Goal: Task Accomplishment & Management: Manage account settings

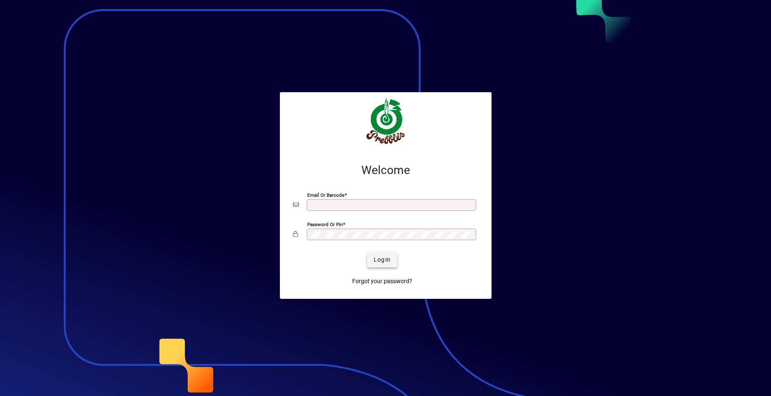
type input "**********"
click at [382, 261] on span "Login" at bounding box center [382, 259] width 17 height 9
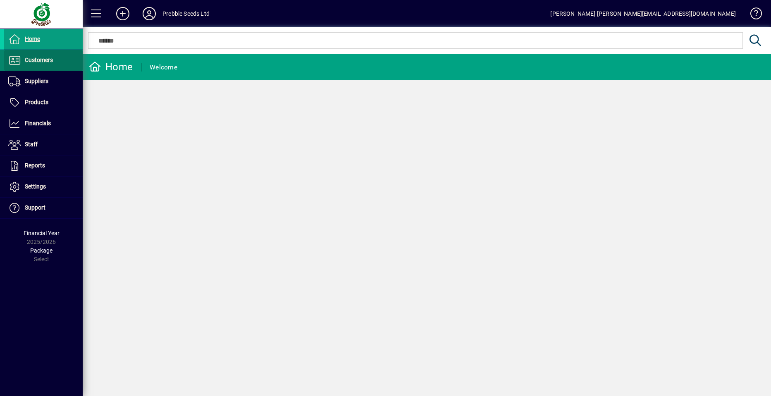
click at [54, 62] on span at bounding box center [43, 60] width 79 height 20
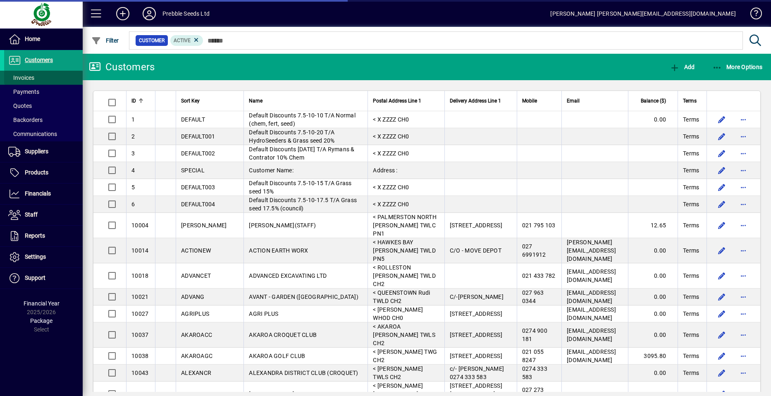
click at [50, 79] on span at bounding box center [43, 78] width 79 height 20
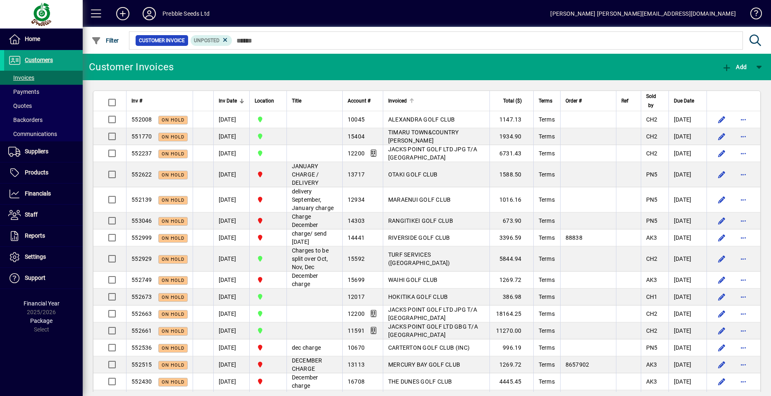
click at [389, 101] on span "Invoiced" at bounding box center [397, 100] width 19 height 9
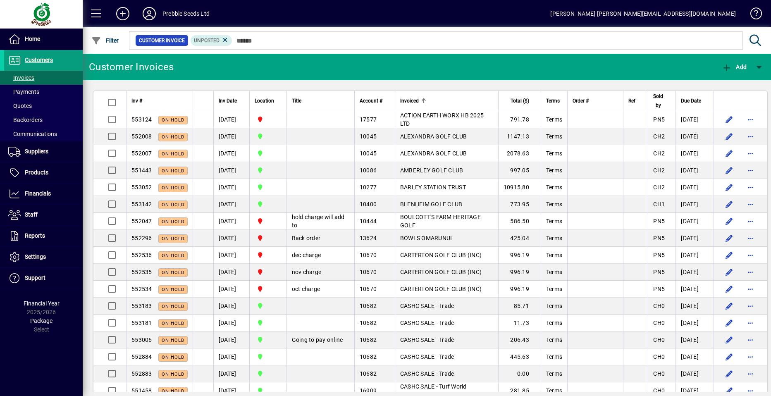
click at [265, 101] on span "Location" at bounding box center [264, 100] width 19 height 9
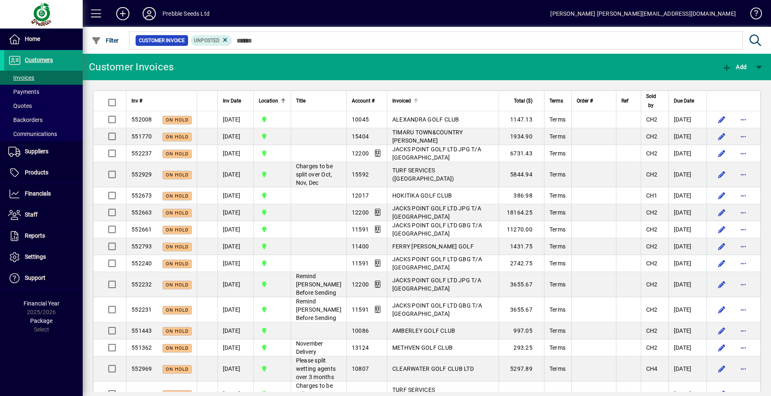
click at [393, 101] on span "Invoiced" at bounding box center [401, 100] width 19 height 9
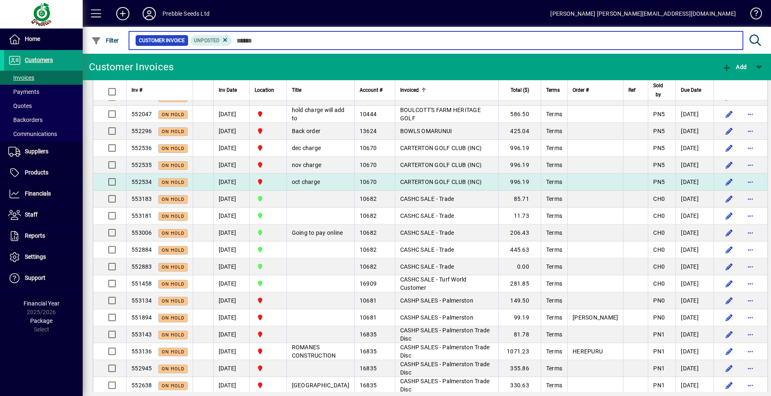
scroll to position [165, 0]
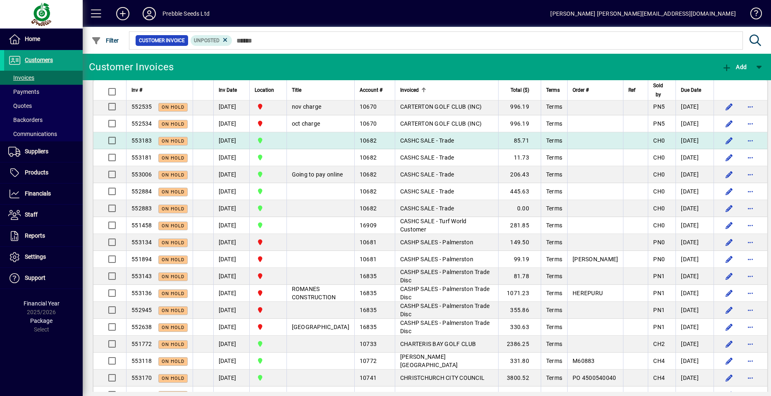
click at [440, 140] on span "CASHC SALE - Trade" at bounding box center [427, 140] width 54 height 7
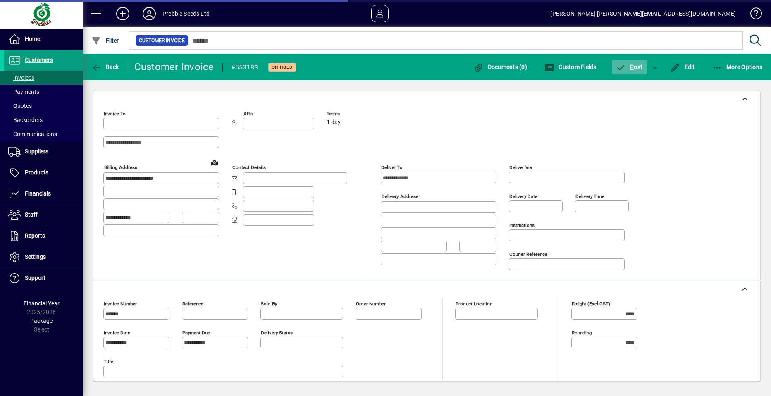
type input "**********"
type input "*********"
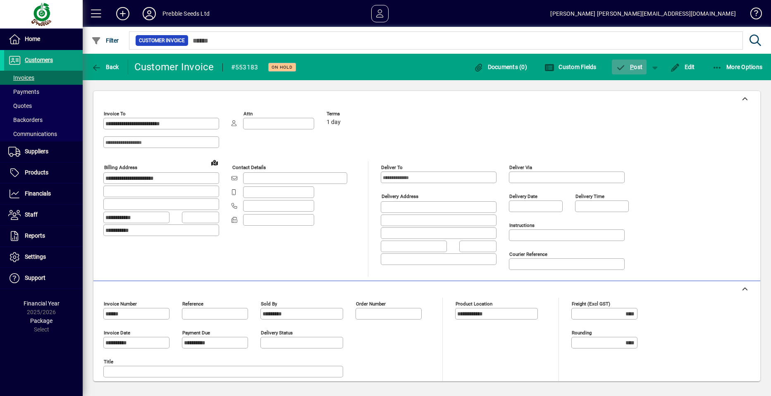
click at [636, 68] on span "P ost" at bounding box center [629, 67] width 27 height 7
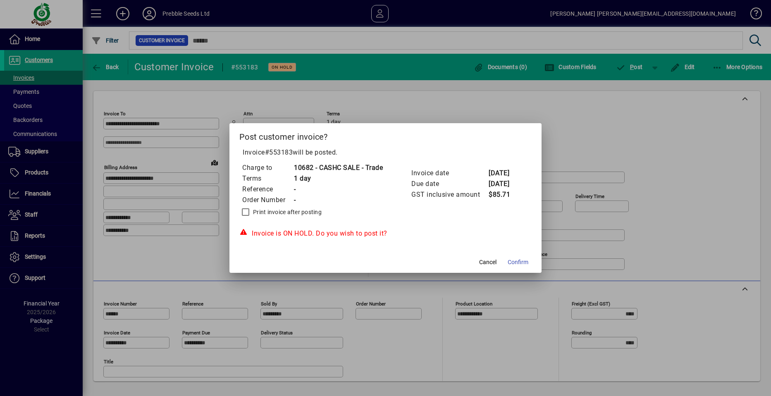
click at [522, 262] on span "Confirm" at bounding box center [518, 262] width 21 height 9
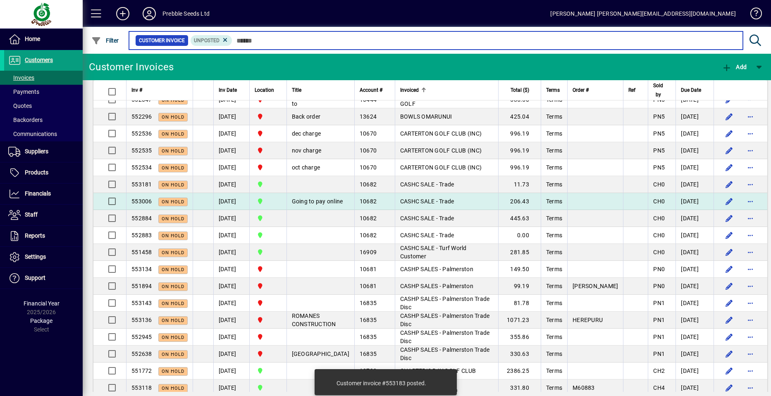
scroll to position [124, 0]
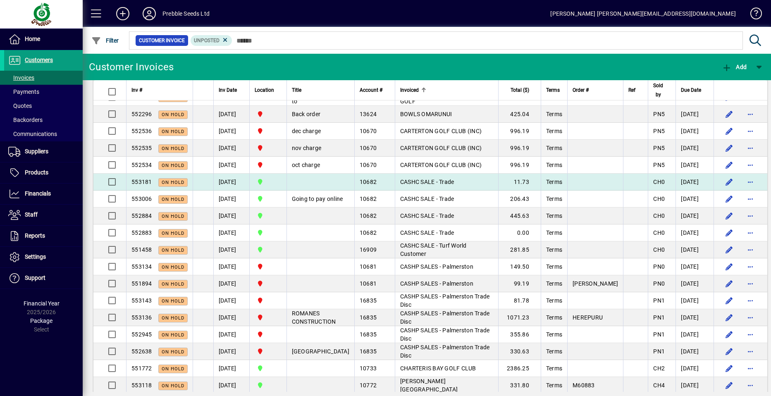
click at [415, 182] on span "CASHC SALE - Trade" at bounding box center [427, 182] width 54 height 7
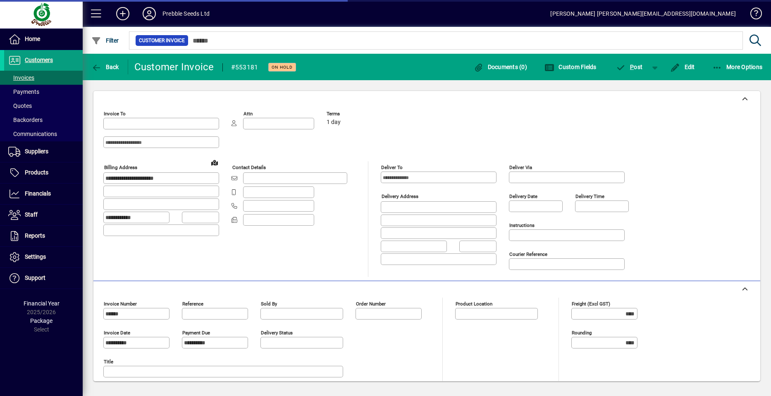
type input "**********"
type input "*********"
type input "**********"
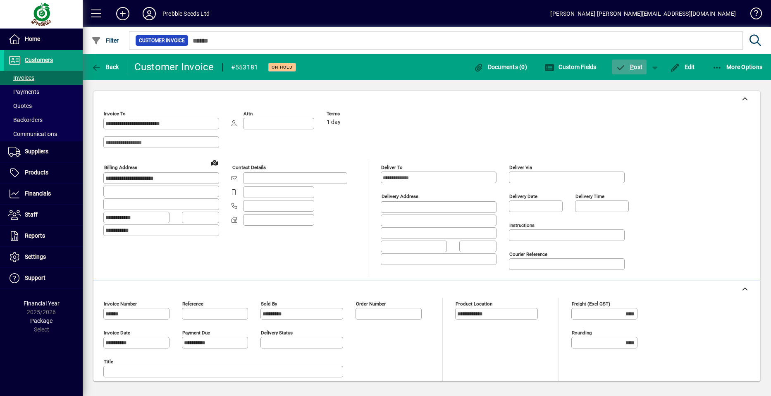
click at [632, 69] on span "P" at bounding box center [632, 67] width 4 height 7
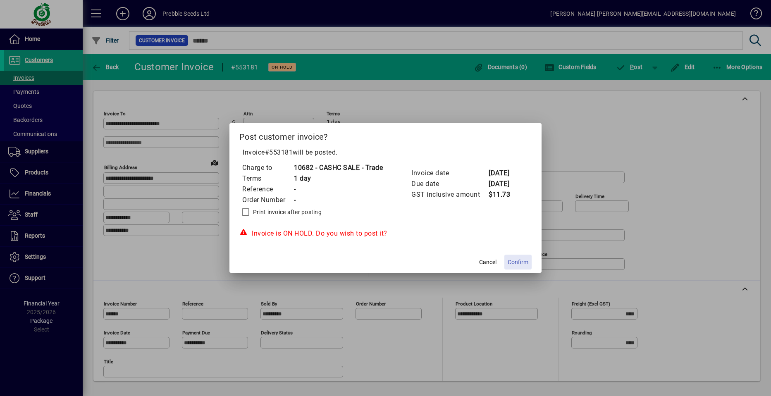
click at [520, 261] on span "Confirm" at bounding box center [518, 262] width 21 height 9
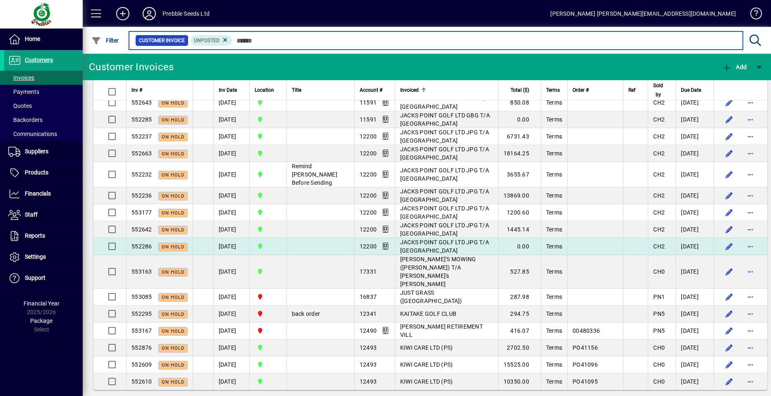
scroll to position [1497, 0]
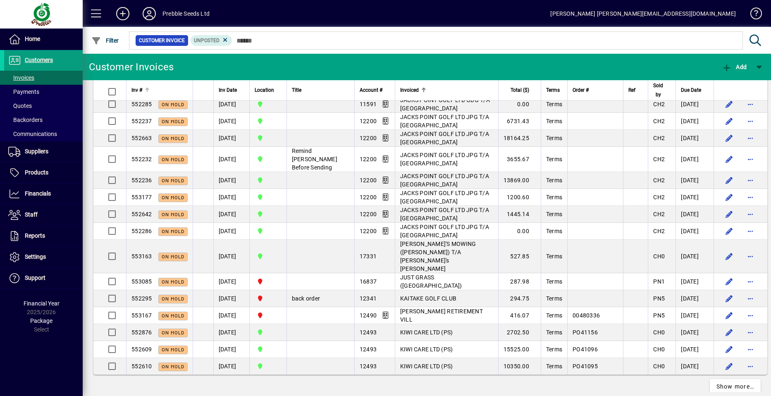
click at [136, 90] on span "Inv #" at bounding box center [136, 90] width 11 height 9
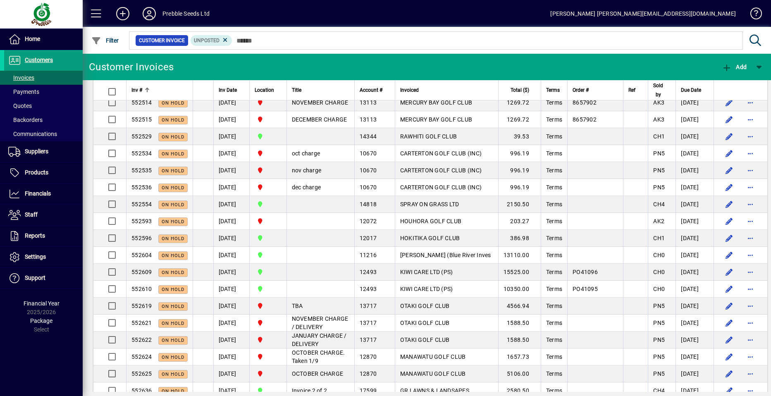
click at [136, 90] on span "Inv #" at bounding box center [136, 90] width 11 height 9
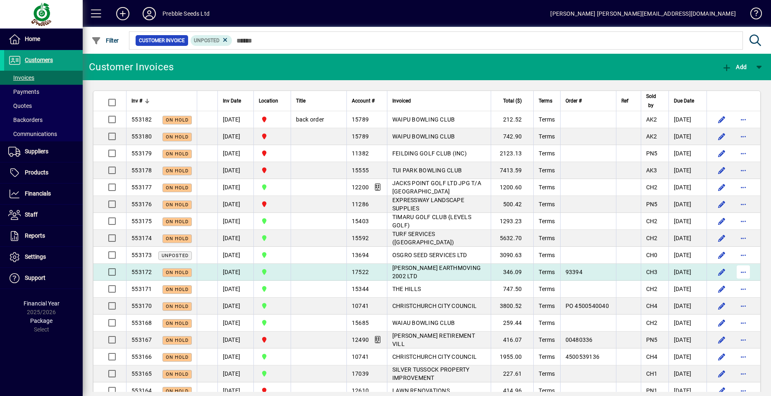
click at [739, 273] on span "button" at bounding box center [743, 272] width 20 height 20
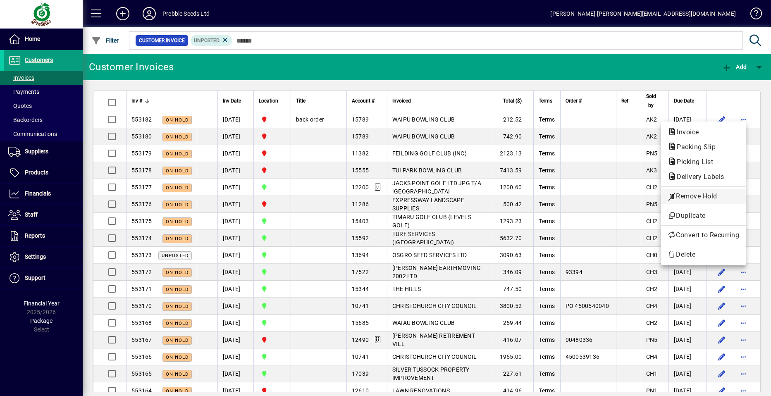
click at [685, 196] on span "Remove Hold" at bounding box center [704, 196] width 72 height 10
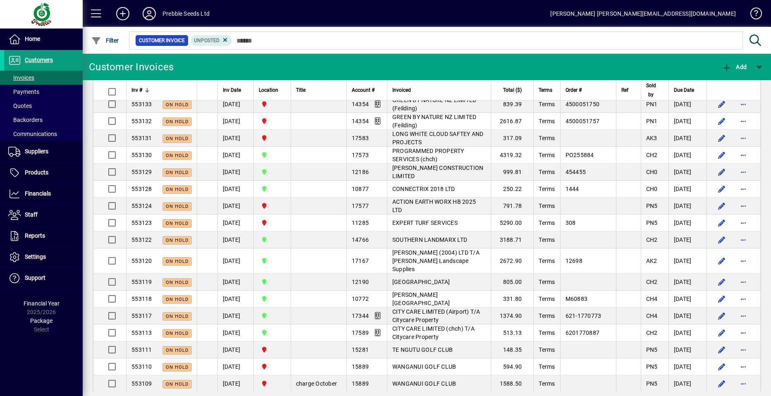
scroll to position [744, 0]
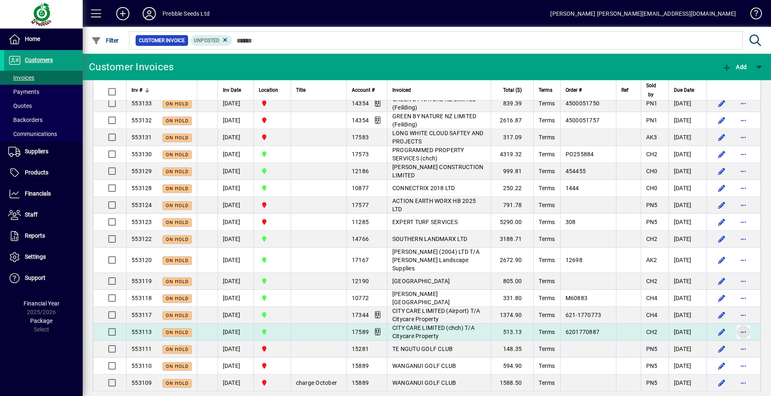
click at [740, 322] on span "button" at bounding box center [743, 332] width 20 height 20
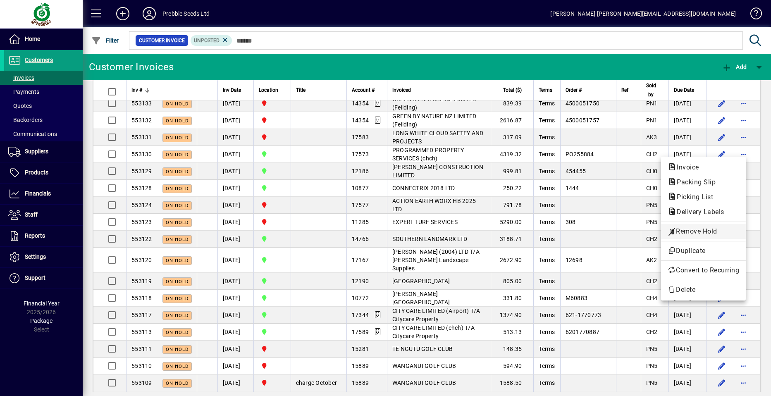
click at [687, 229] on span "Remove Hold" at bounding box center [704, 232] width 72 height 10
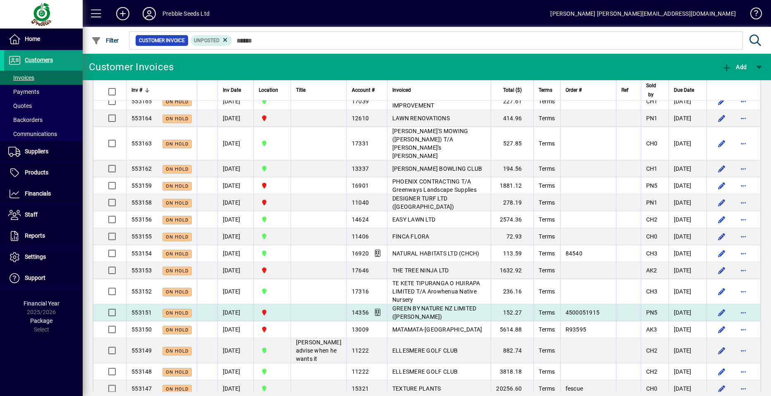
scroll to position [248, 0]
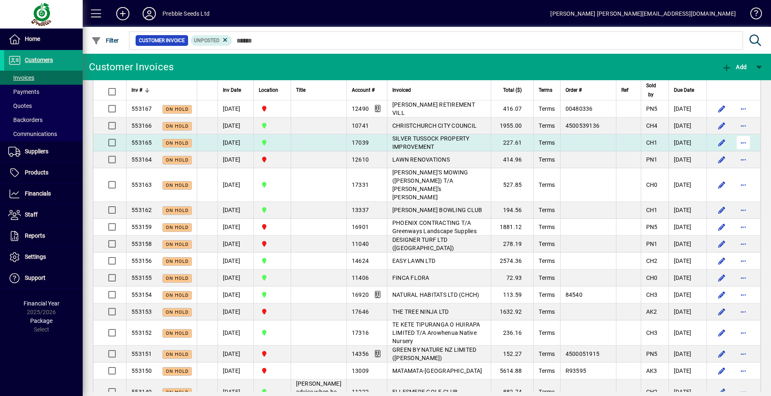
click at [741, 141] on span "button" at bounding box center [743, 143] width 20 height 20
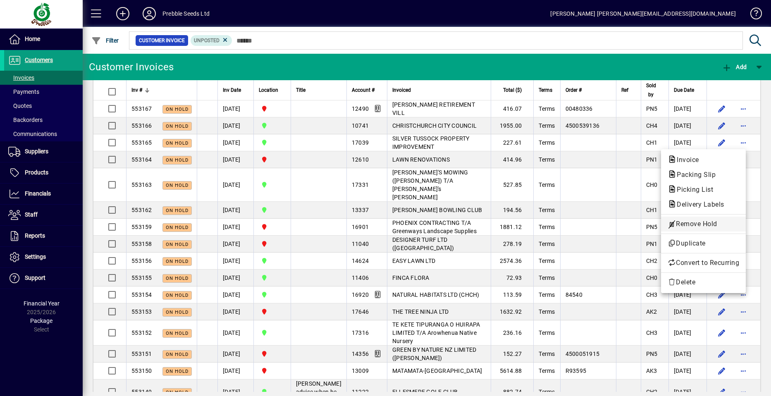
click at [686, 223] on span "Remove Hold" at bounding box center [704, 224] width 72 height 10
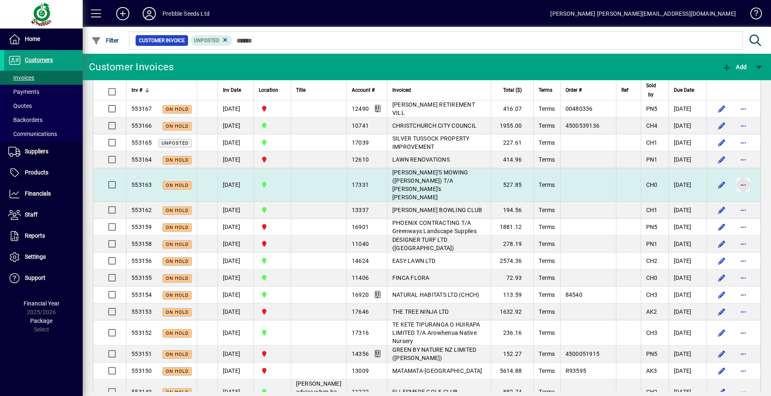
click at [742, 175] on span "button" at bounding box center [743, 185] width 20 height 20
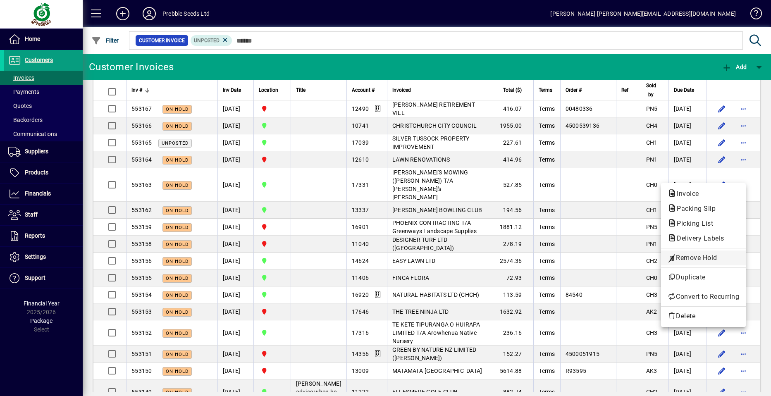
click at [694, 257] on span "Remove Hold" at bounding box center [704, 258] width 72 height 10
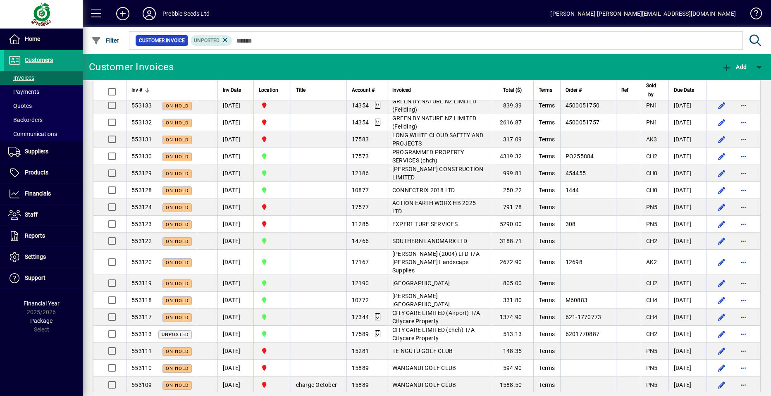
scroll to position [744, 0]
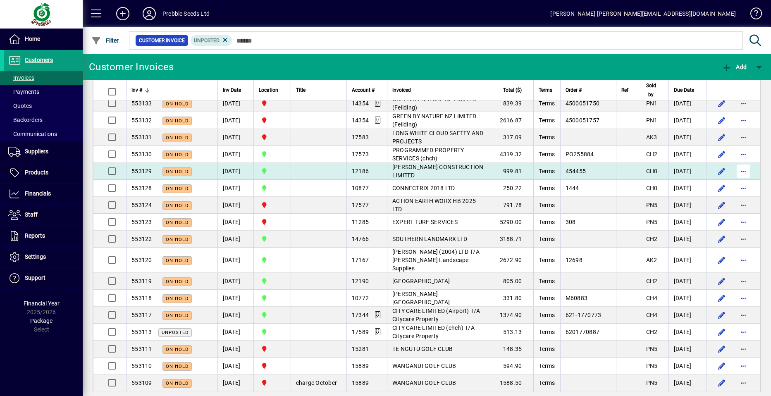
click at [737, 161] on span "button" at bounding box center [743, 171] width 20 height 20
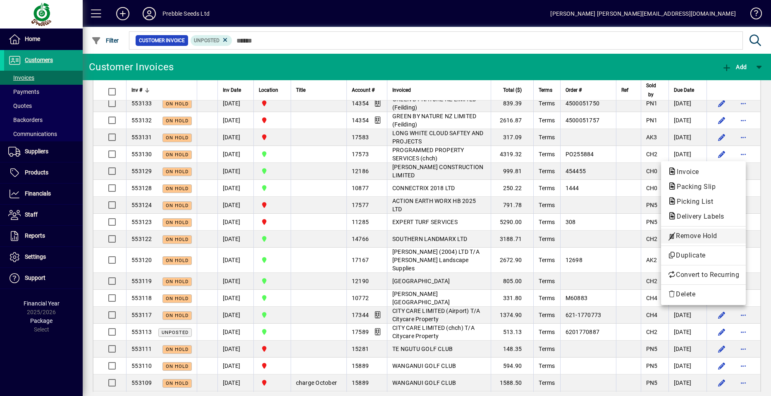
click at [689, 235] on span "Remove Hold" at bounding box center [704, 236] width 72 height 10
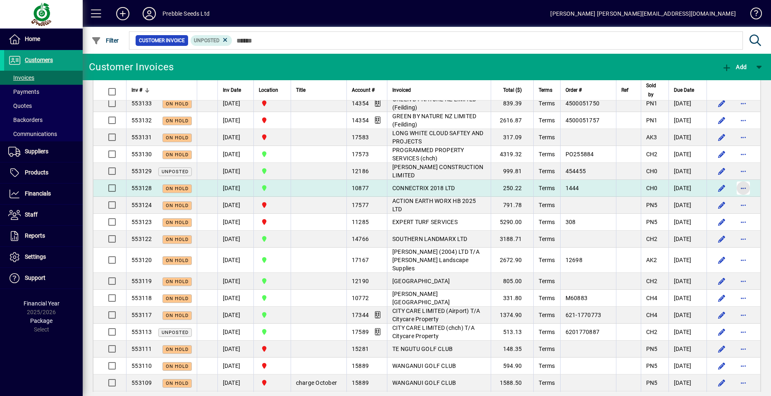
click at [739, 178] on span "button" at bounding box center [743, 188] width 20 height 20
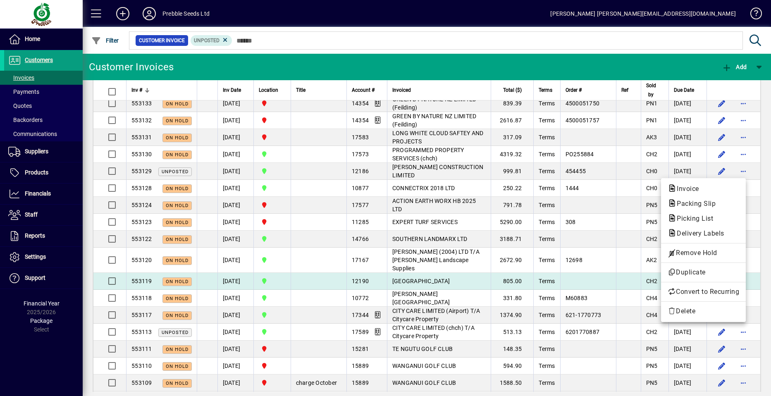
click at [688, 254] on span "Remove Hold" at bounding box center [704, 253] width 72 height 10
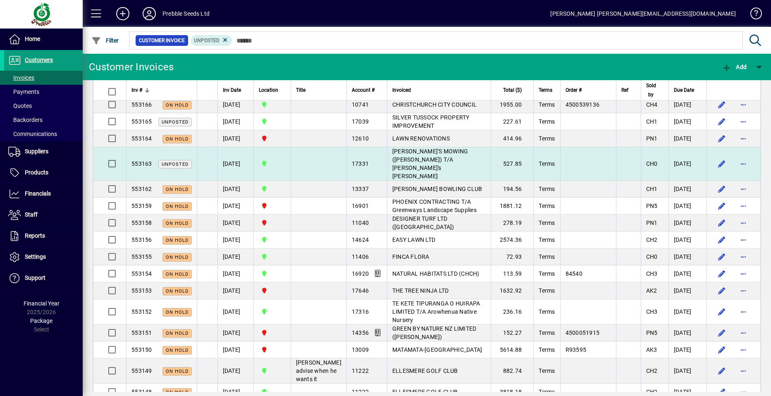
scroll to position [165, 0]
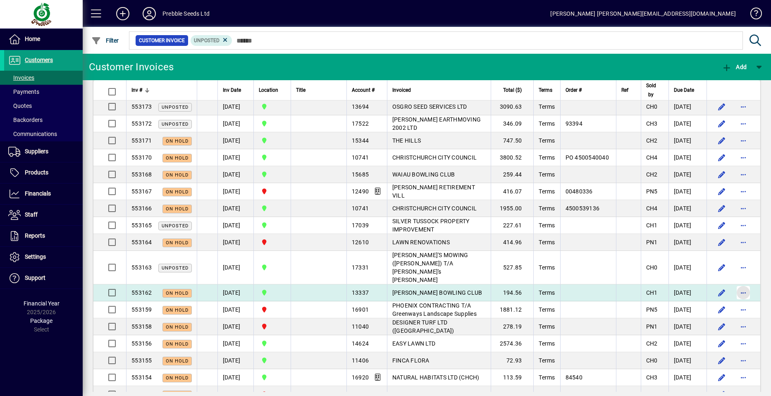
click at [739, 283] on span "button" at bounding box center [743, 293] width 20 height 20
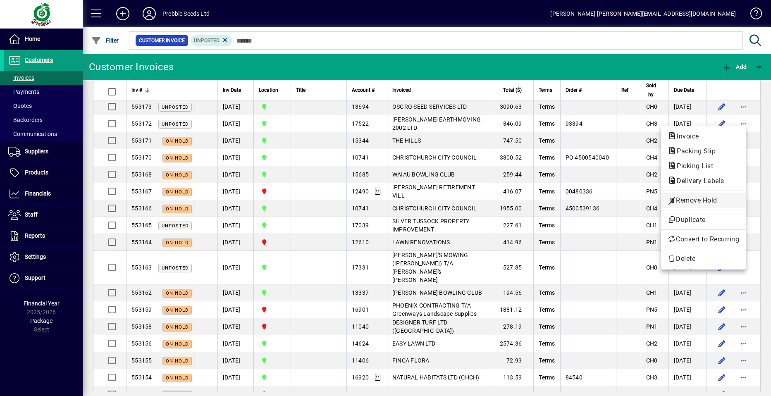
click at [682, 200] on span "Remove Hold" at bounding box center [704, 201] width 72 height 10
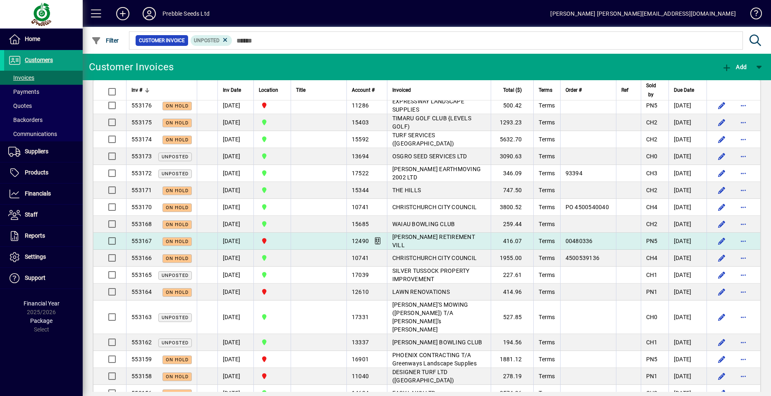
scroll to position [124, 0]
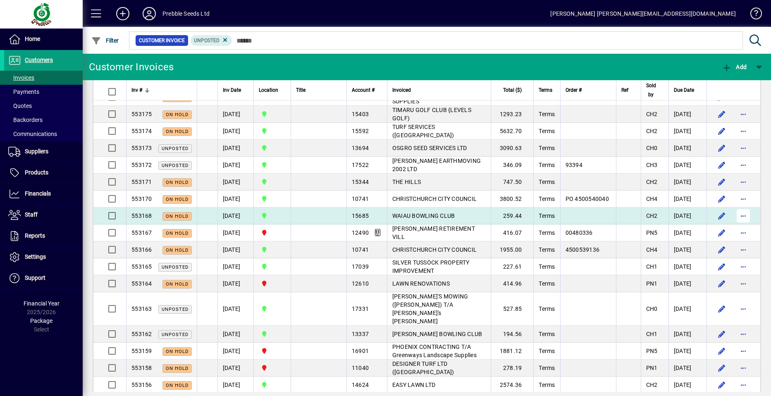
click at [736, 215] on span "button" at bounding box center [743, 216] width 20 height 20
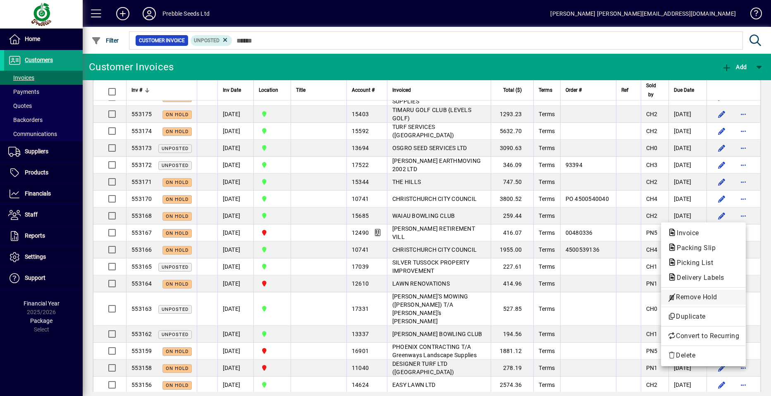
click at [689, 297] on span "Remove Hold" at bounding box center [704, 297] width 72 height 10
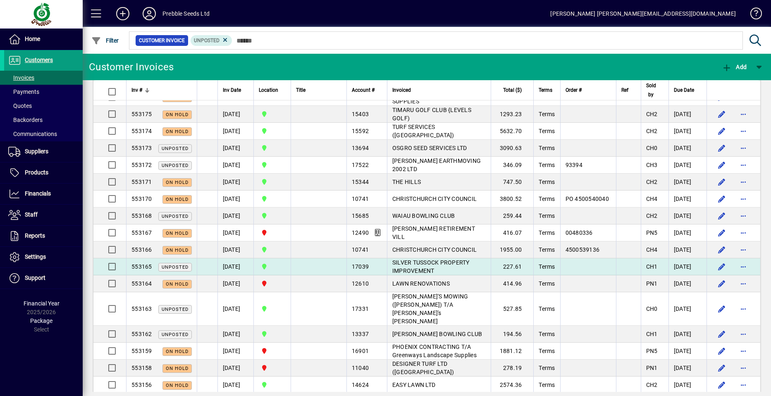
scroll to position [83, 0]
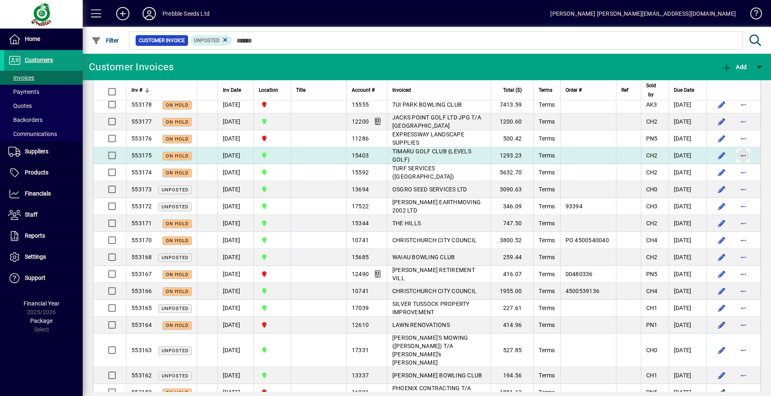
click at [736, 156] on span "button" at bounding box center [743, 155] width 20 height 20
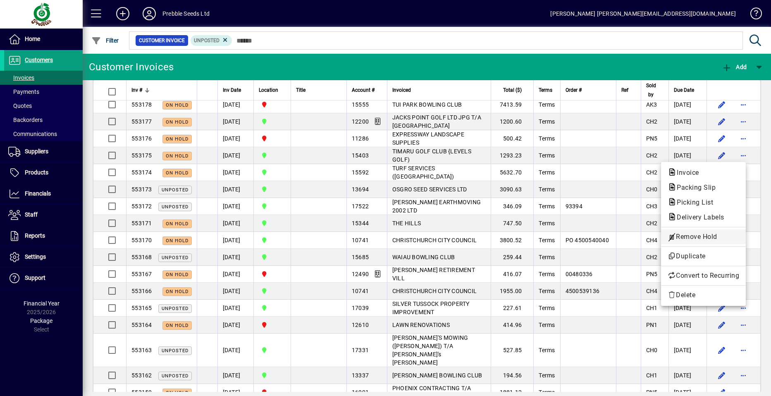
click at [694, 237] on span "Remove Hold" at bounding box center [704, 237] width 72 height 10
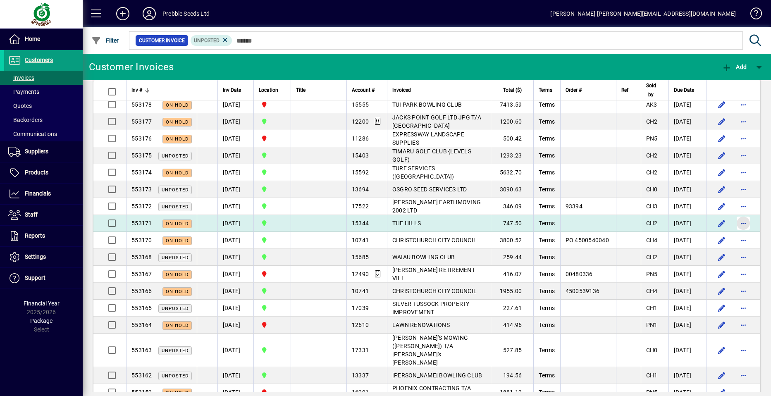
click at [739, 222] on span "button" at bounding box center [743, 223] width 20 height 20
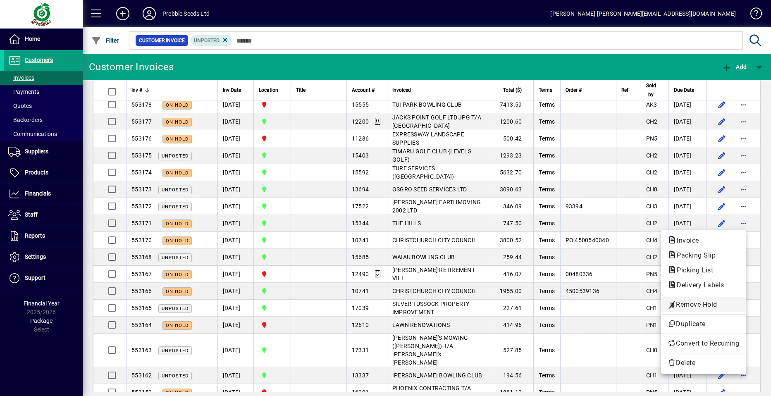
click at [681, 303] on span "Remove Hold" at bounding box center [704, 305] width 72 height 10
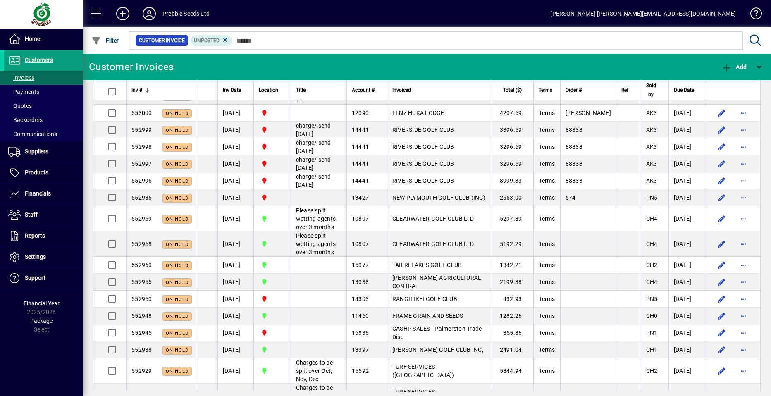
scroll to position [1514, 0]
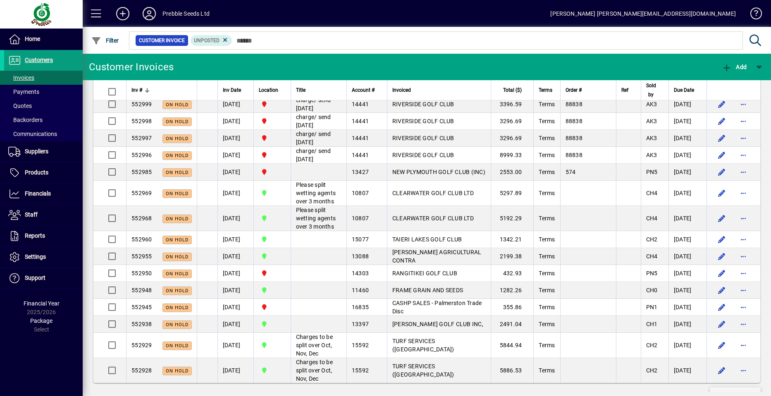
click at [721, 391] on span "Show more…" at bounding box center [735, 395] width 38 height 9
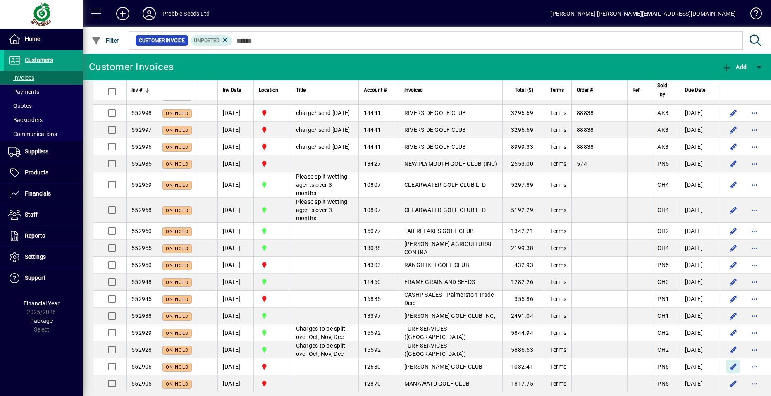
drag, startPoint x: 721, startPoint y: 370, endPoint x: 714, endPoint y: 368, distance: 6.7
click at [723, 370] on span "button" at bounding box center [733, 367] width 20 height 20
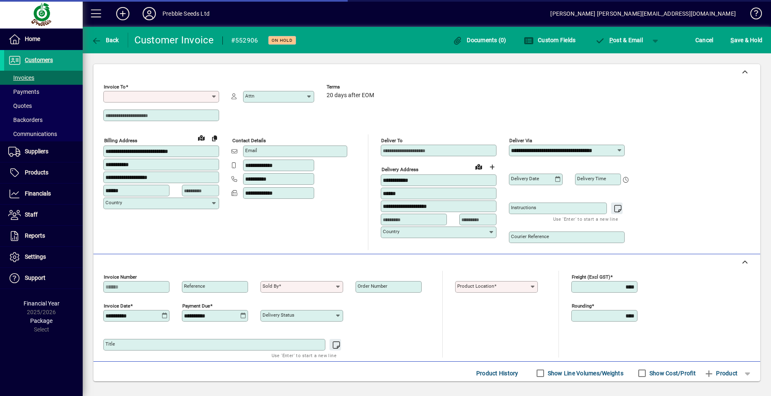
type input "**********"
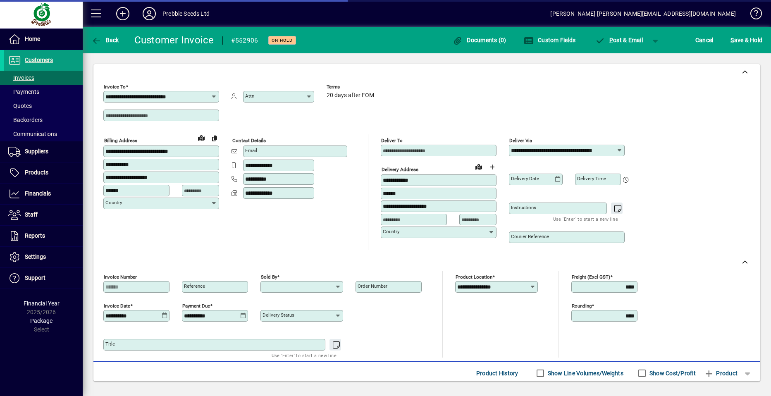
type input "**********"
click at [105, 41] on span "Back" at bounding box center [105, 40] width 28 height 7
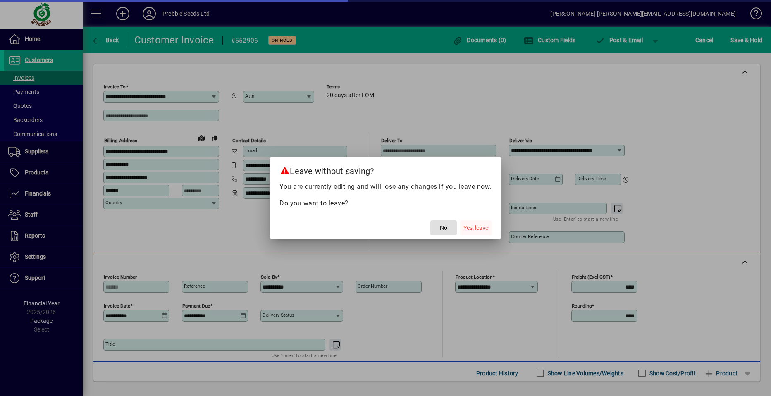
click at [471, 229] on span "Yes, leave" at bounding box center [475, 228] width 25 height 9
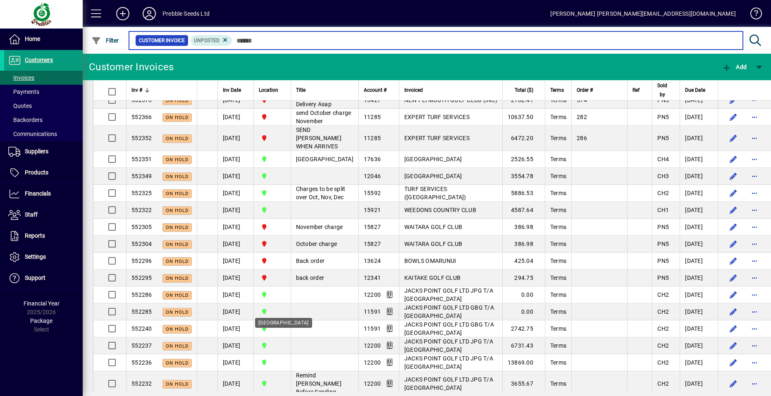
scroll to position [3308, 0]
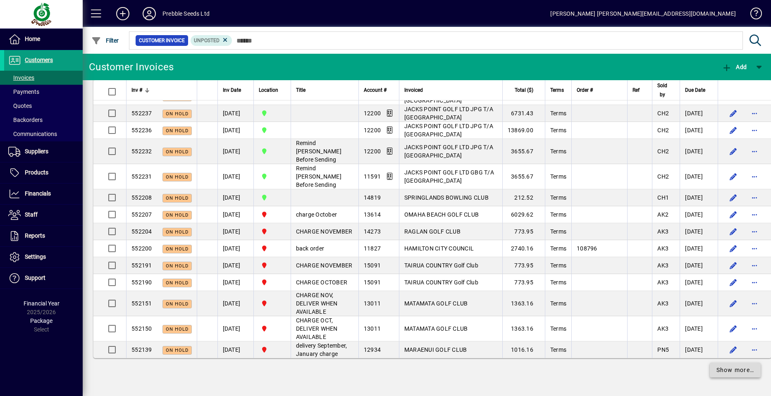
click at [721, 371] on span "Show more…" at bounding box center [735, 370] width 38 height 9
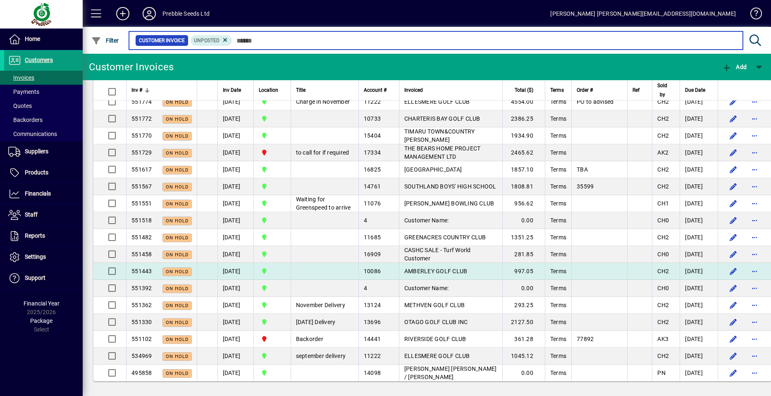
scroll to position [4211, 0]
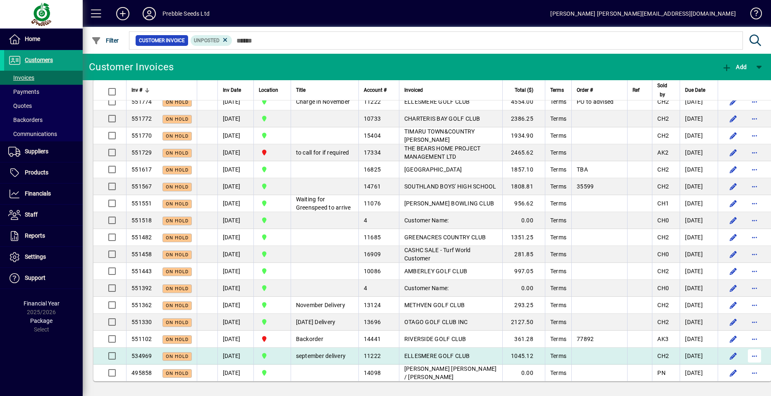
click at [744, 357] on span "button" at bounding box center [754, 356] width 20 height 20
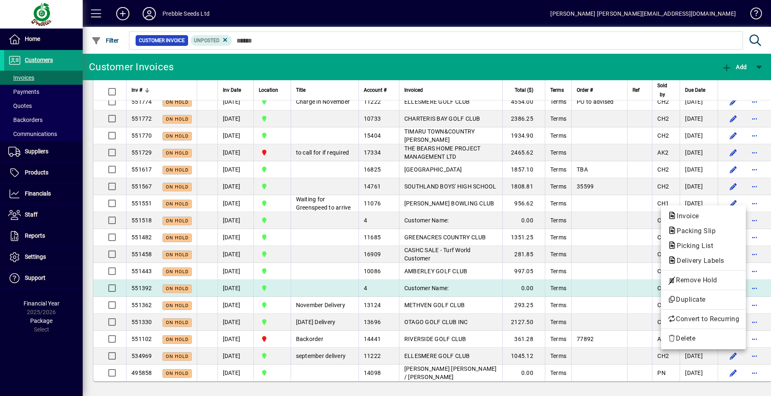
click at [686, 281] on span "Remove Hold" at bounding box center [704, 280] width 72 height 10
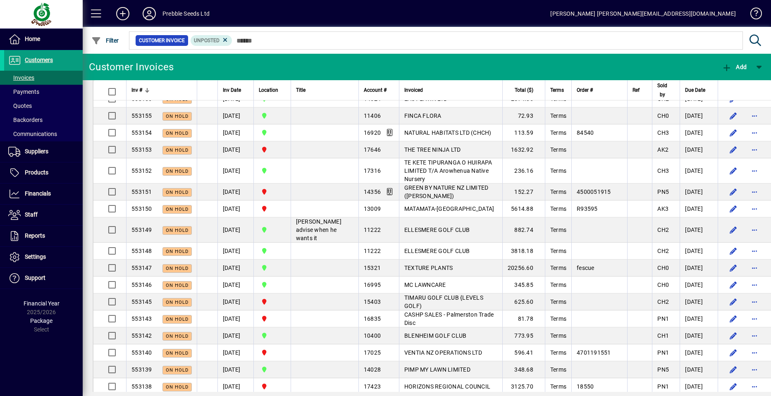
scroll to position [409, 0]
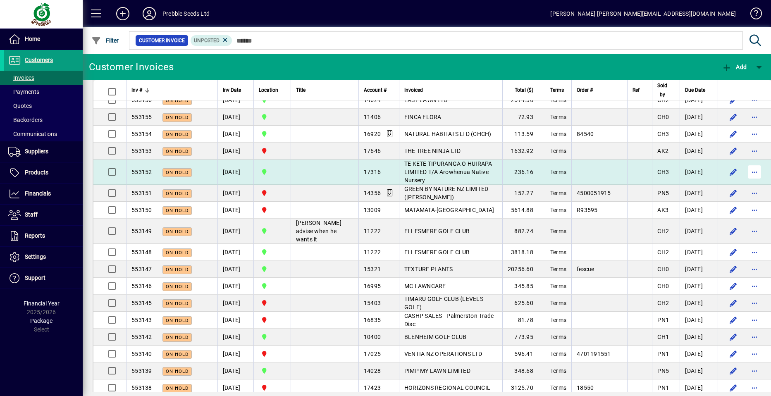
click at [744, 162] on span "button" at bounding box center [754, 172] width 20 height 20
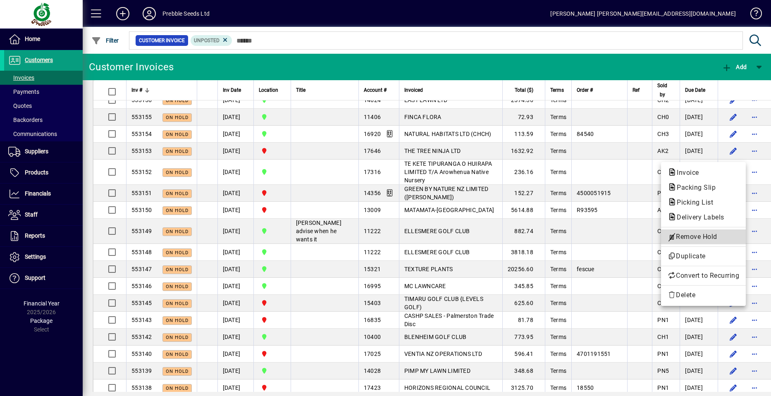
click at [695, 237] on span "Remove Hold" at bounding box center [704, 237] width 72 height 10
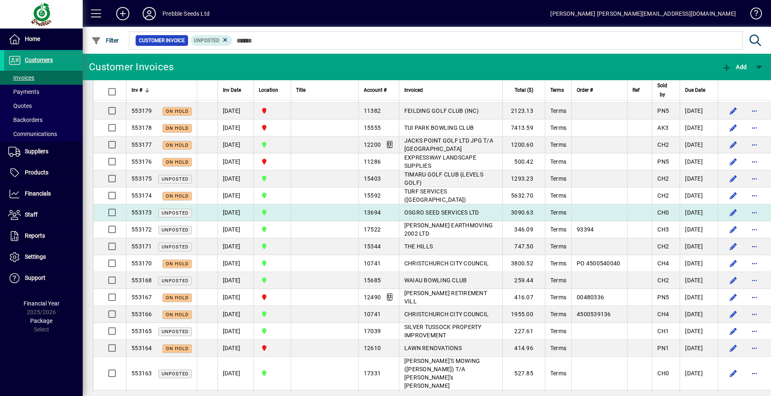
scroll to position [37, 0]
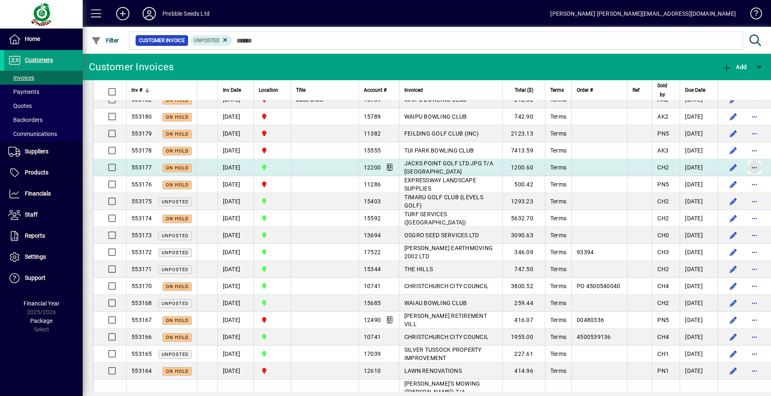
click at [744, 167] on span "button" at bounding box center [754, 167] width 20 height 20
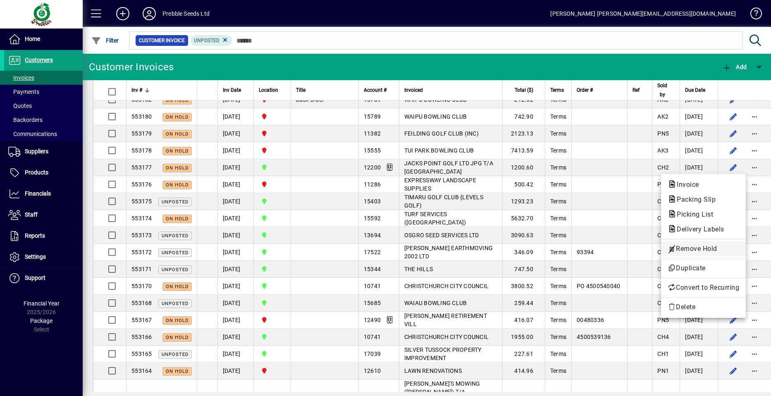
click at [689, 246] on span "Remove Hold" at bounding box center [704, 249] width 72 height 10
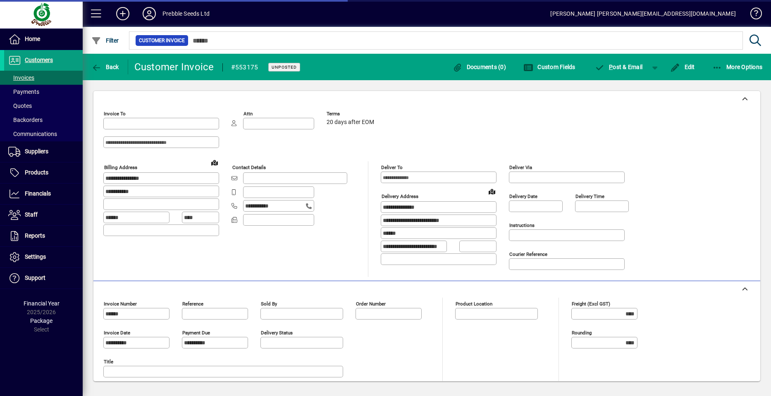
type input "**********"
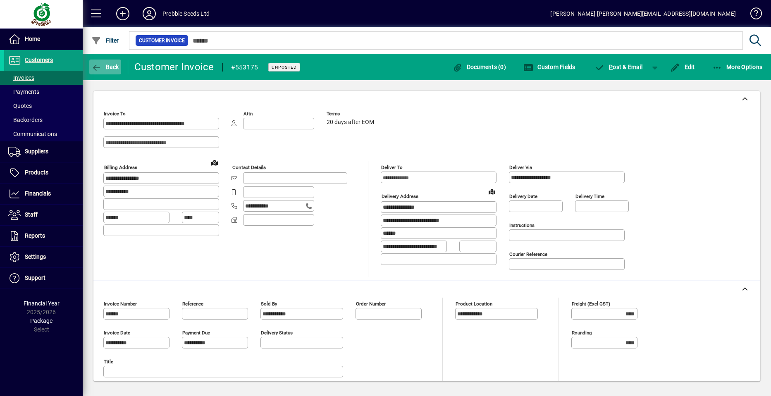
click at [106, 66] on span "Back" at bounding box center [105, 67] width 28 height 7
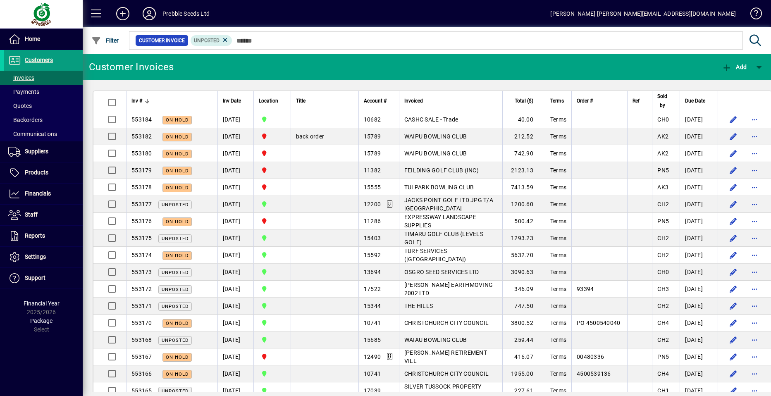
click at [419, 201] on span "JACKS POINT GOLF LTD JPG T/A [GEOGRAPHIC_DATA]" at bounding box center [448, 204] width 89 height 15
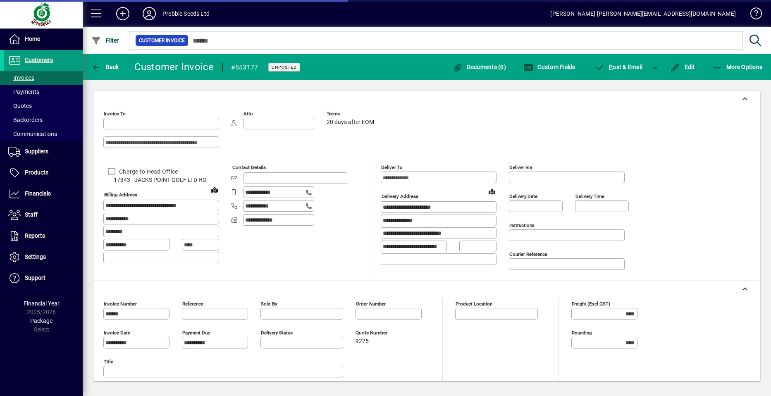
type input "**********"
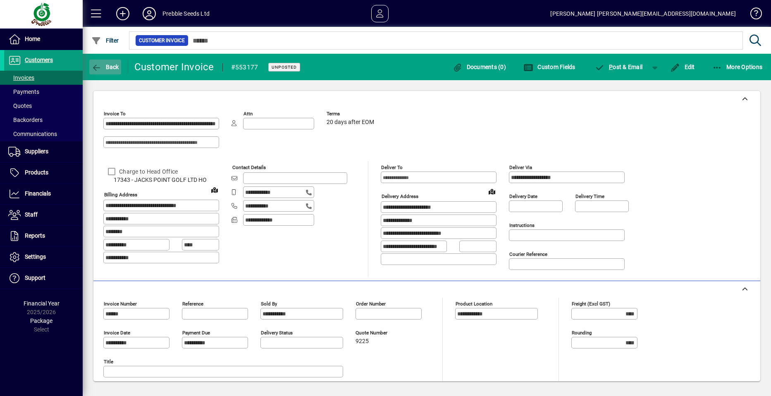
click at [102, 67] on span "Back" at bounding box center [105, 67] width 28 height 7
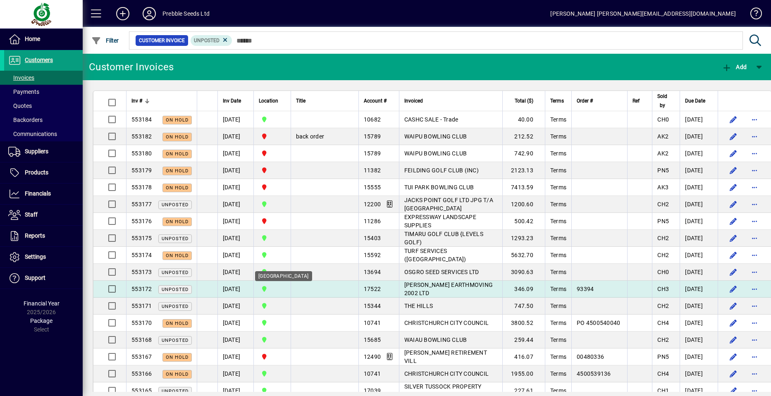
click at [280, 289] on span "[GEOGRAPHIC_DATA]" at bounding box center [272, 288] width 27 height 9
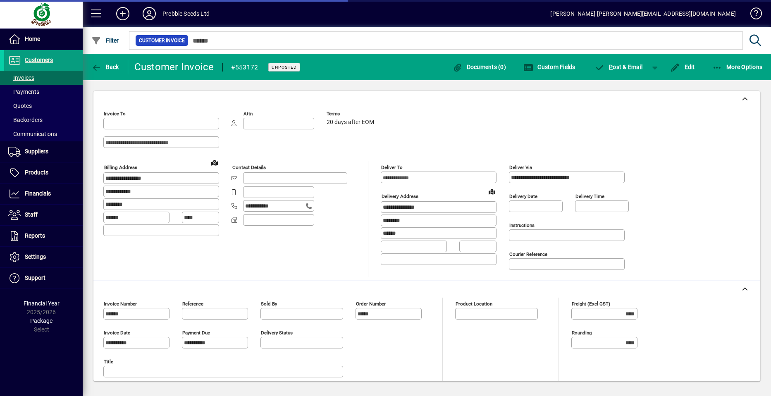
type input "**********"
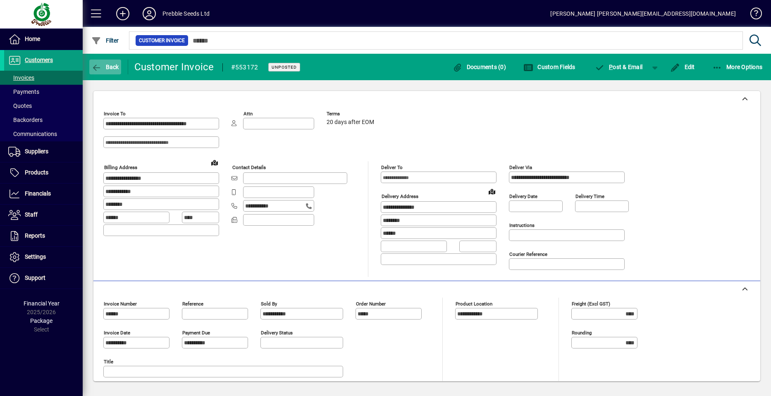
click at [109, 69] on span "Back" at bounding box center [105, 67] width 28 height 7
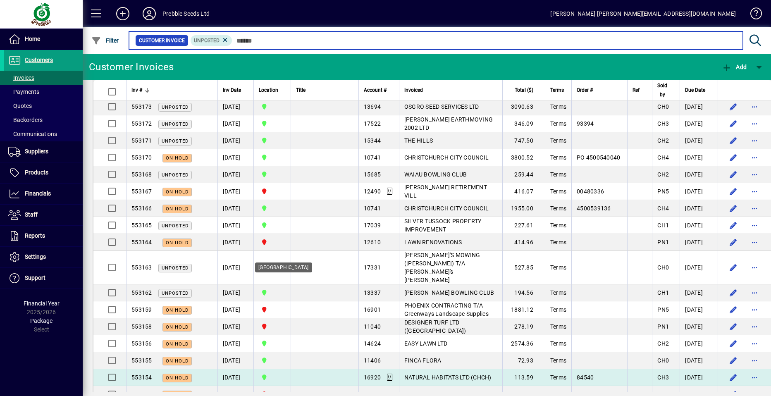
scroll to position [248, 0]
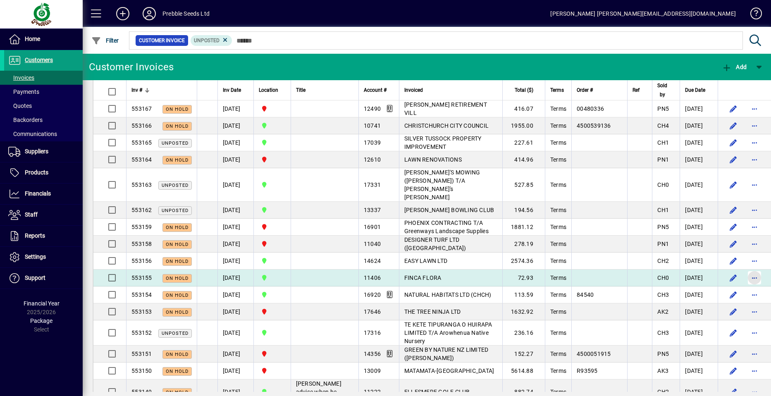
click at [744, 268] on span "button" at bounding box center [754, 278] width 20 height 20
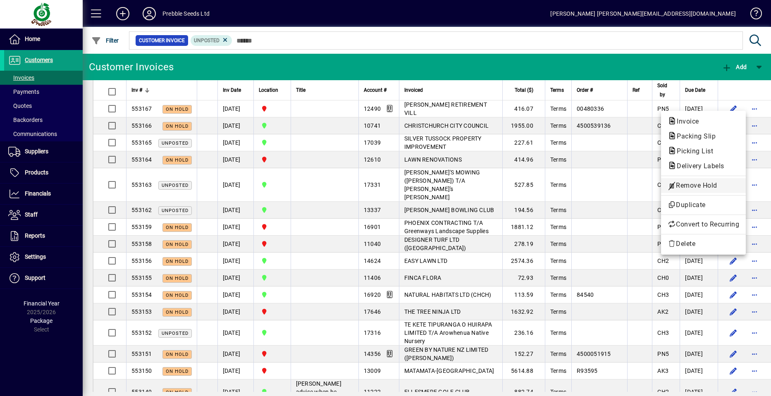
click at [683, 187] on span "Remove Hold" at bounding box center [704, 186] width 72 height 10
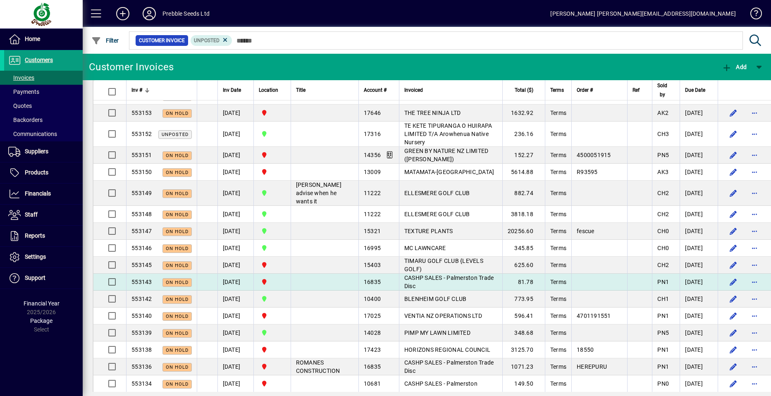
scroll to position [455, 0]
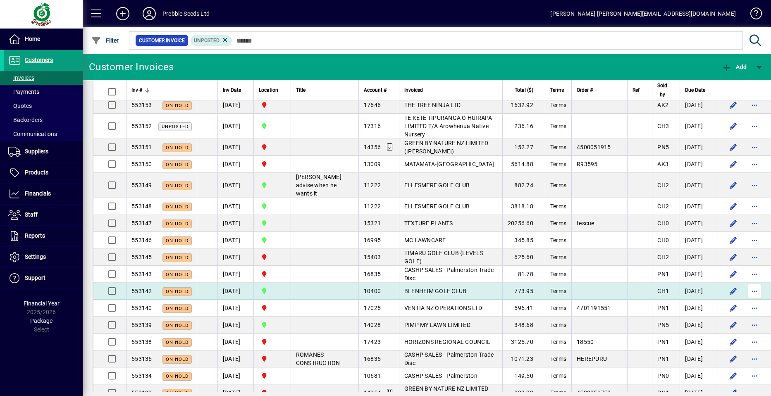
click at [744, 281] on span "button" at bounding box center [754, 291] width 20 height 20
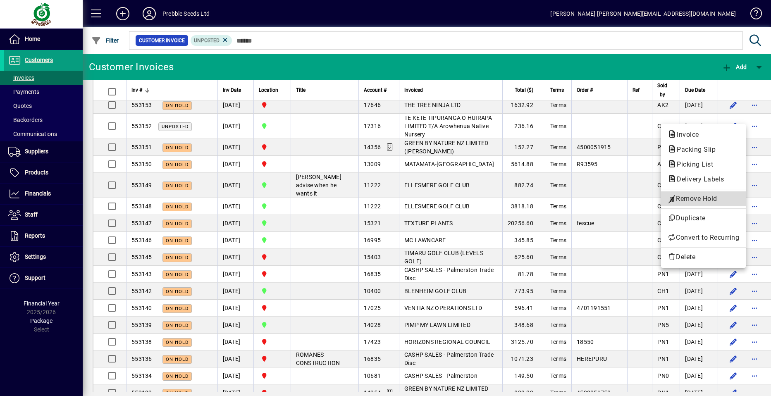
click at [692, 198] on span "Remove Hold" at bounding box center [704, 199] width 72 height 10
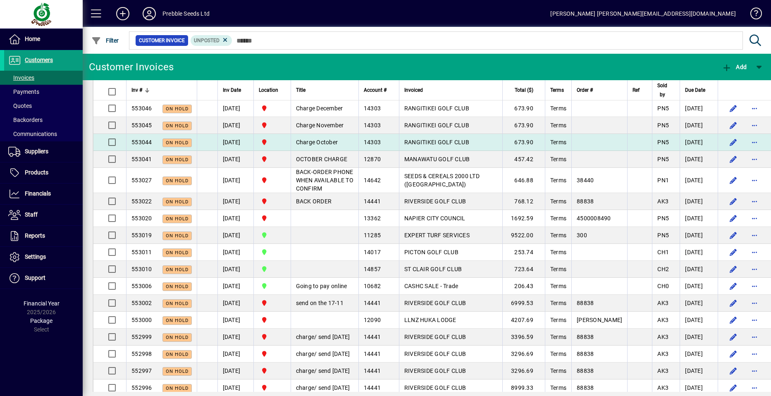
scroll to position [1281, 0]
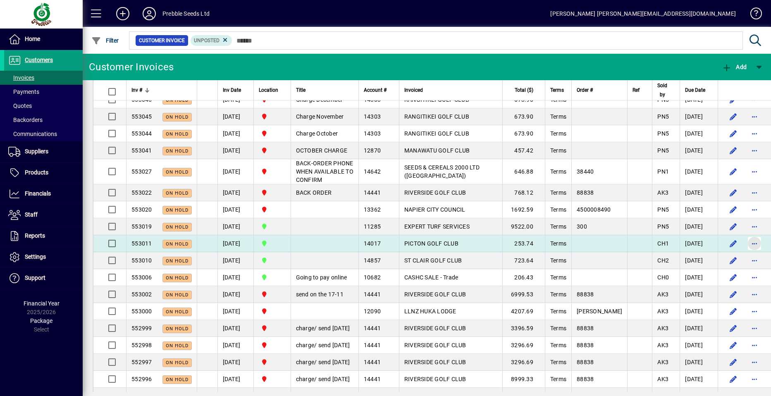
click at [744, 234] on span "button" at bounding box center [754, 244] width 20 height 20
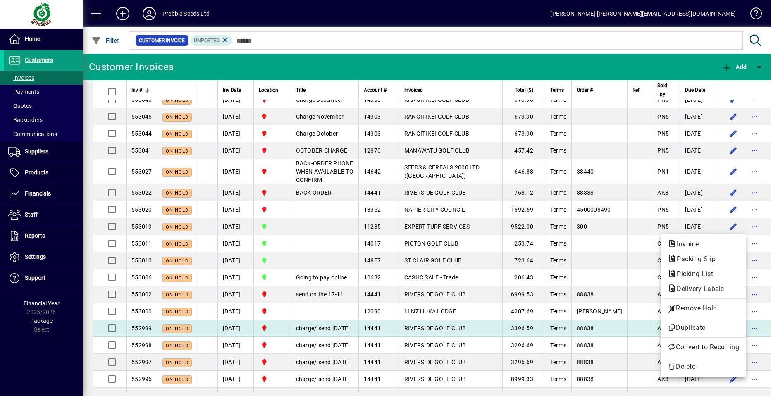
click at [690, 310] on span "Remove Hold" at bounding box center [704, 308] width 72 height 10
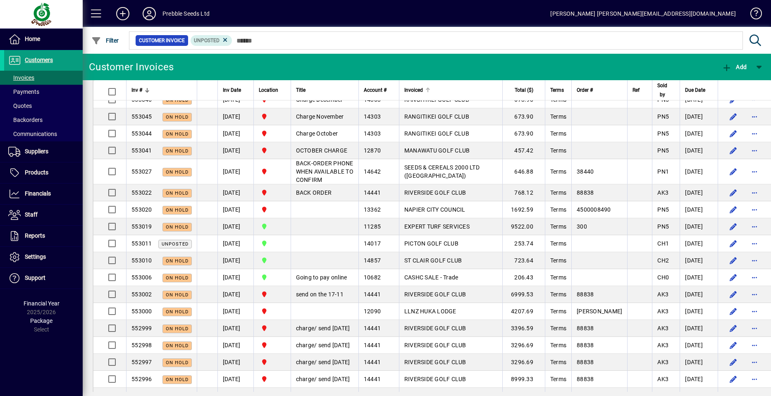
click at [412, 88] on span "Invoiced" at bounding box center [413, 90] width 19 height 9
click at [411, 88] on span "Invoiced" at bounding box center [413, 90] width 19 height 9
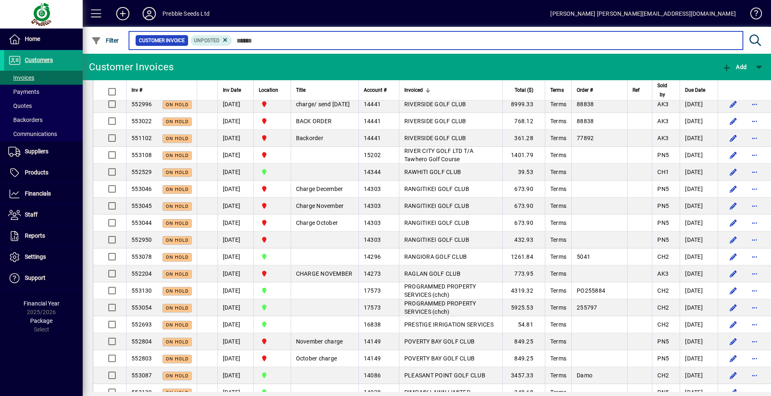
scroll to position [909, 0]
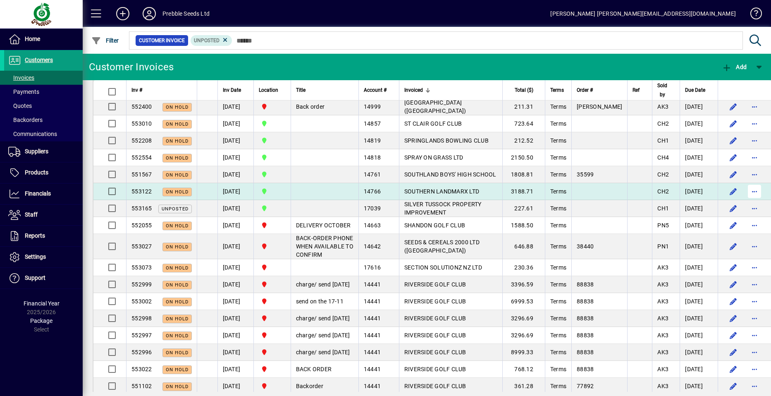
click at [744, 201] on span "button" at bounding box center [754, 191] width 20 height 20
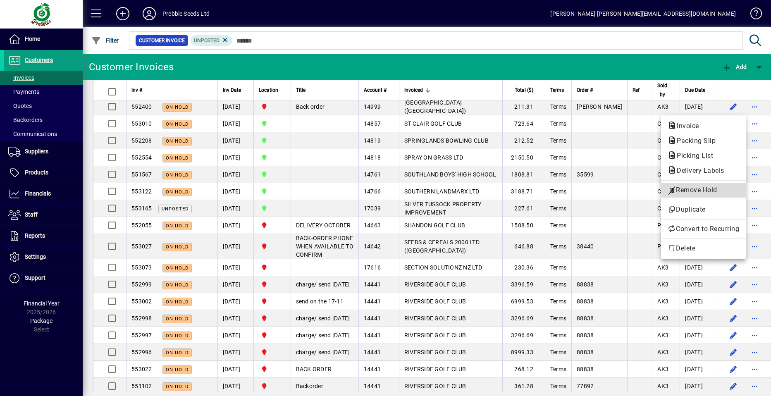
click at [684, 187] on span "Remove Hold" at bounding box center [704, 190] width 72 height 10
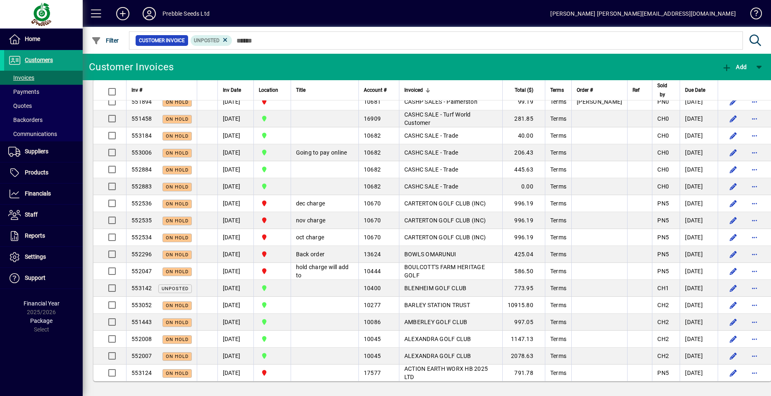
scroll to position [4129, 0]
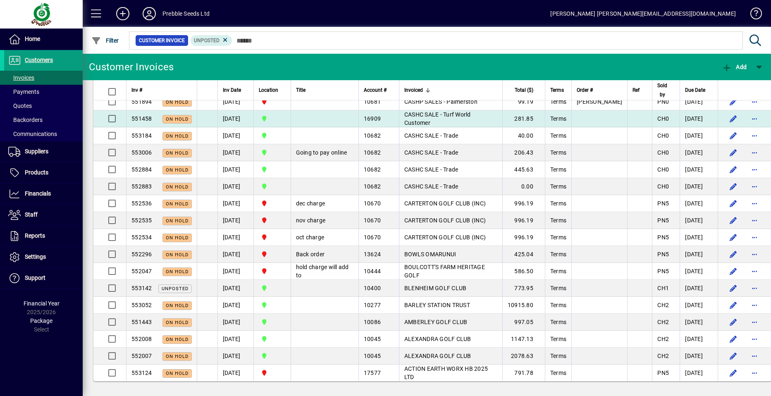
click at [418, 126] on span "CASHC SALE - Turf World Customer" at bounding box center [437, 118] width 67 height 15
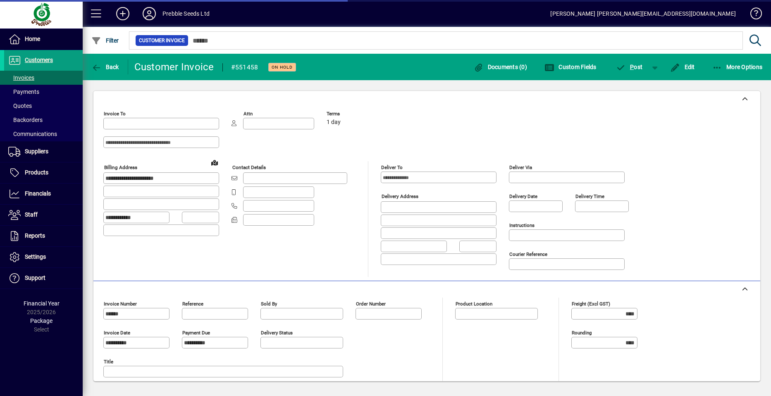
type input "**********"
type input "*********"
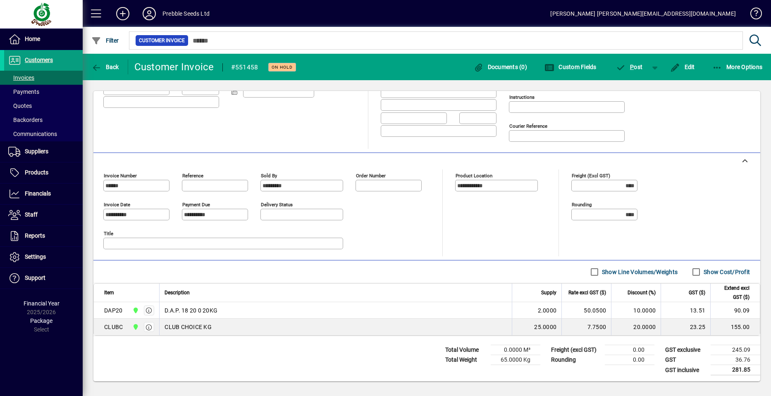
scroll to position [129, 0]
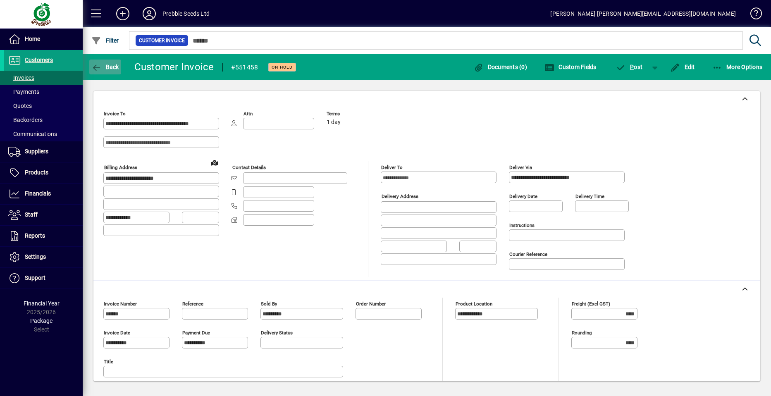
click at [107, 67] on span "Back" at bounding box center [105, 67] width 28 height 7
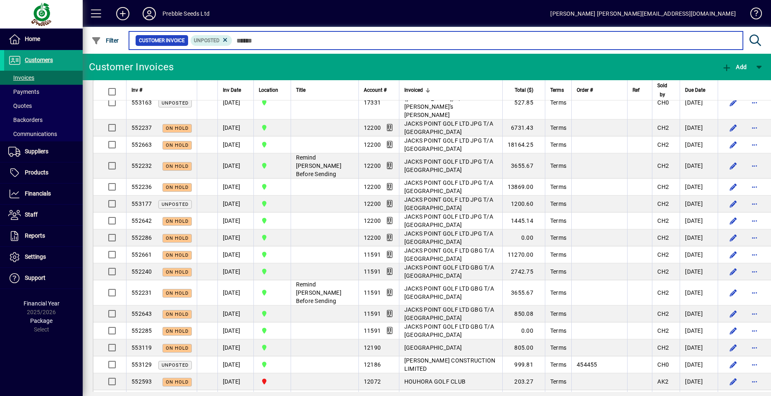
scroll to position [2434, 0]
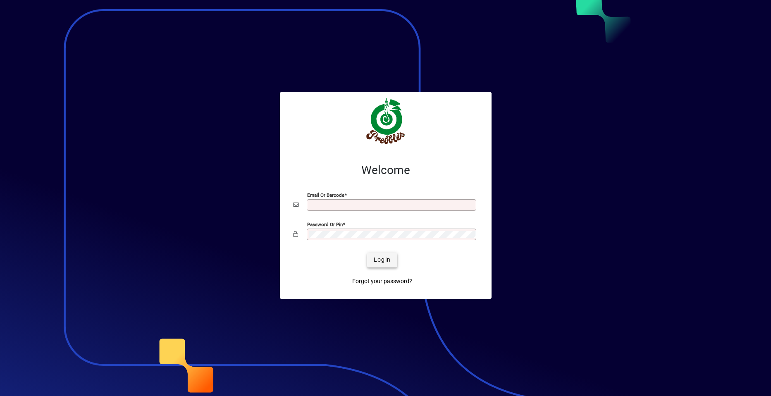
type input "**********"
click at [380, 260] on span "Login" at bounding box center [382, 259] width 17 height 9
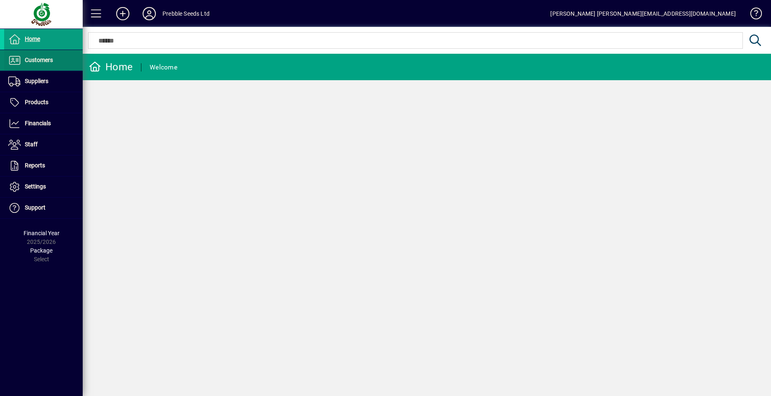
click at [47, 59] on span "Customers" at bounding box center [39, 60] width 28 height 7
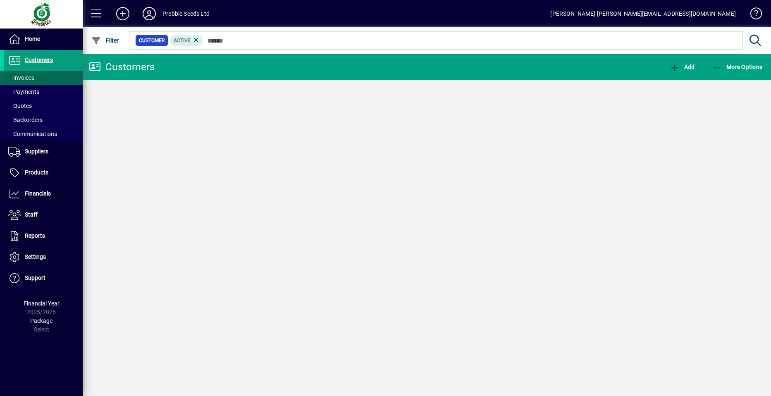
click at [45, 78] on span at bounding box center [43, 78] width 79 height 20
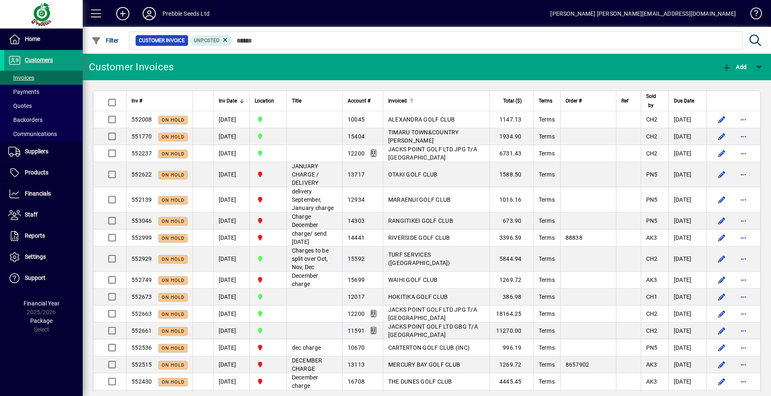
click at [392, 99] on span "Invoiced" at bounding box center [397, 100] width 19 height 9
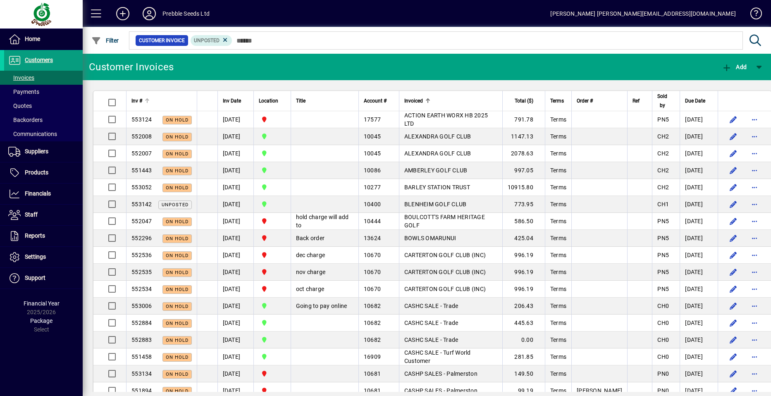
click at [138, 100] on span "Inv #" at bounding box center [136, 100] width 11 height 9
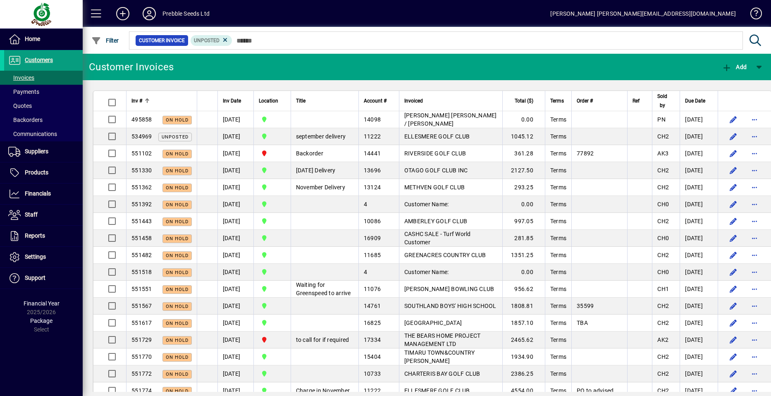
click at [138, 99] on span "Inv #" at bounding box center [136, 100] width 11 height 9
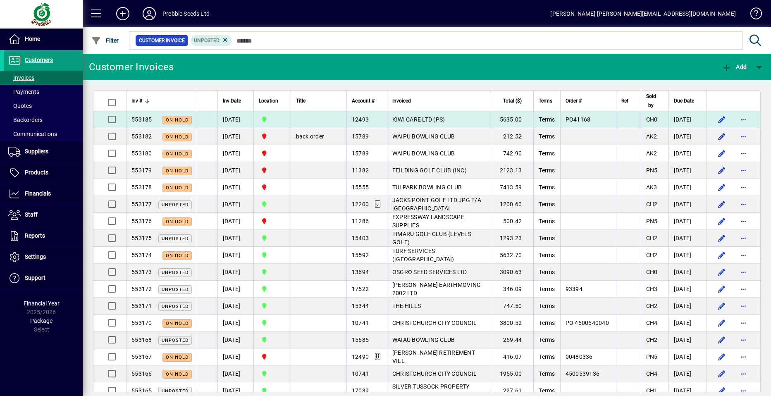
click at [336, 122] on td at bounding box center [319, 119] width 56 height 17
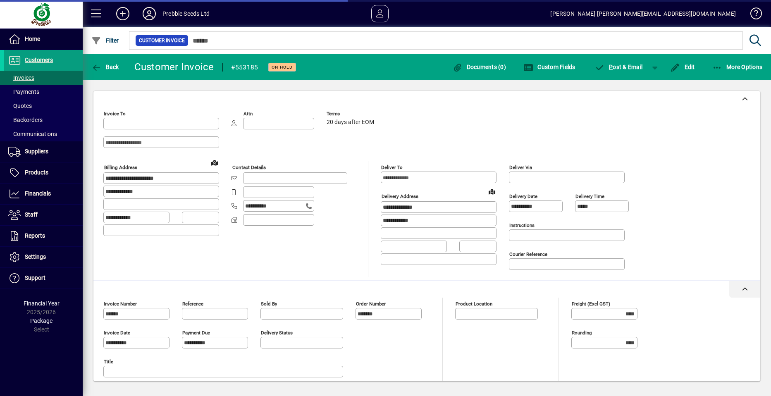
type input "**********"
type input "*********"
type input "**********"
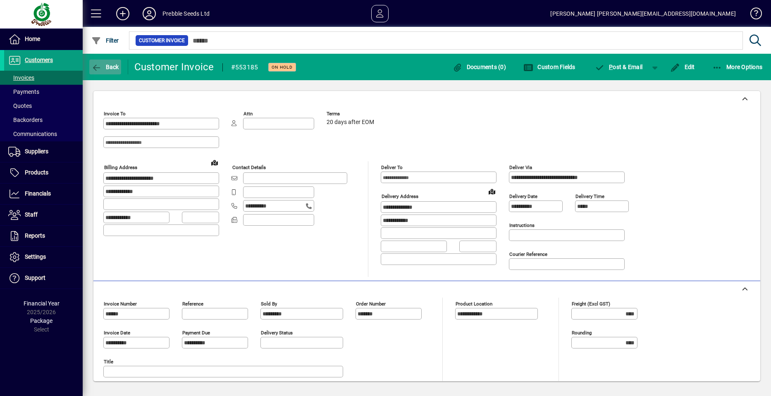
click at [108, 67] on span "Back" at bounding box center [105, 67] width 28 height 7
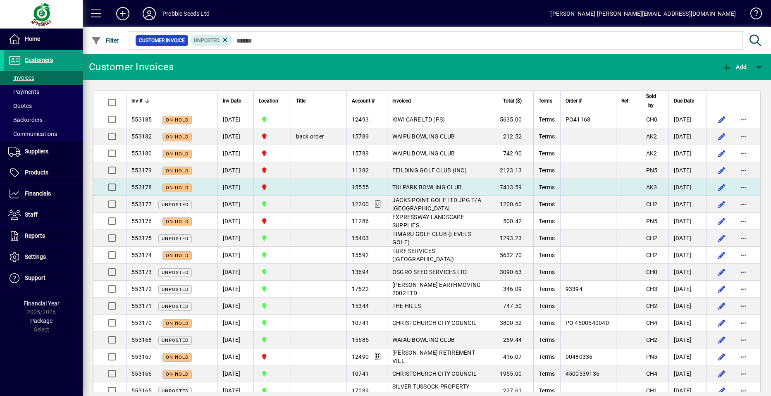
click at [422, 185] on span "TUI PARK BOWLING CLUB" at bounding box center [426, 187] width 69 height 7
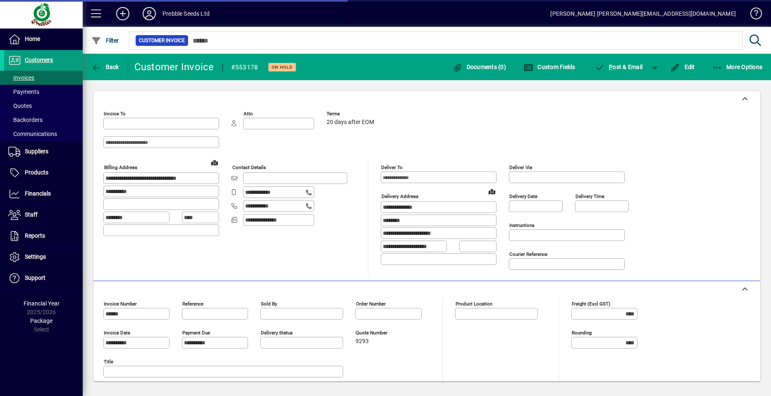
type input "**********"
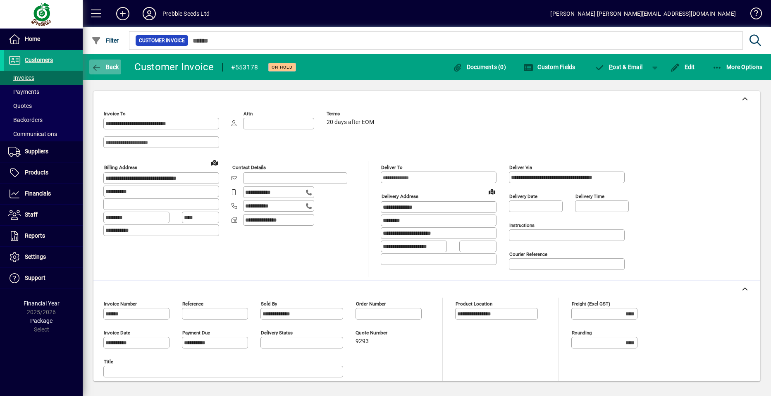
click at [105, 68] on span "Back" at bounding box center [105, 67] width 28 height 7
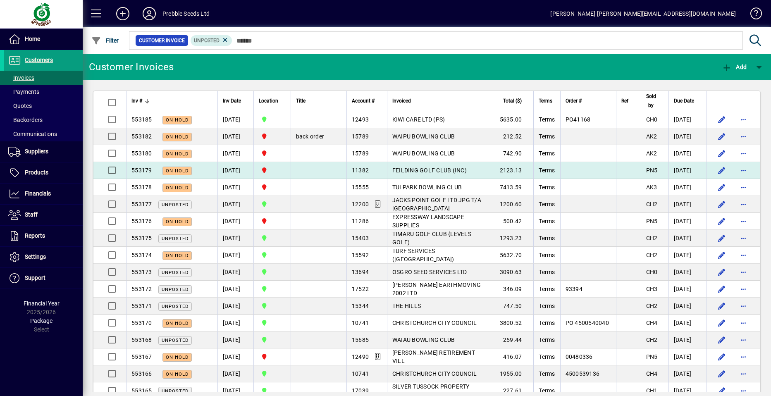
click at [420, 169] on span "FEILDING GOLF CLUB (INC)" at bounding box center [429, 170] width 74 height 7
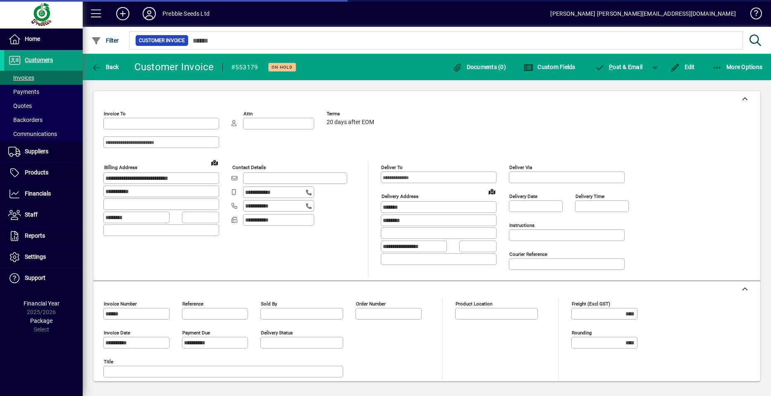
type input "**********"
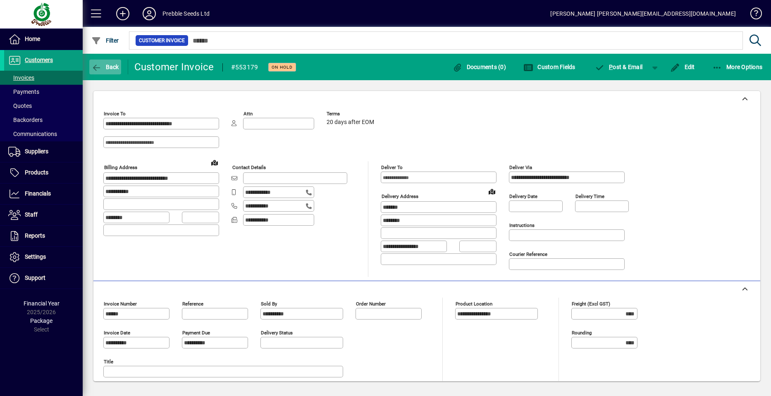
click at [97, 67] on icon "button" at bounding box center [96, 68] width 10 height 8
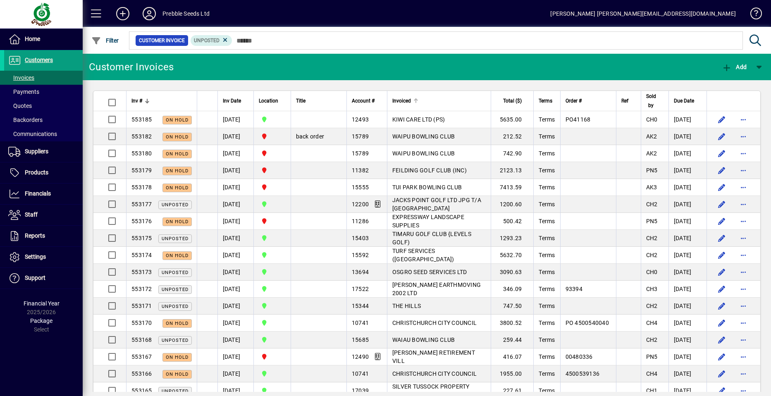
click at [405, 102] on span "Invoiced" at bounding box center [401, 100] width 19 height 9
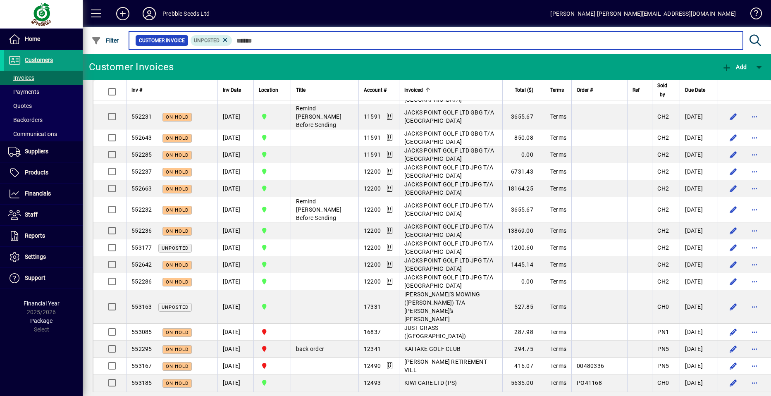
scroll to position [1497, 0]
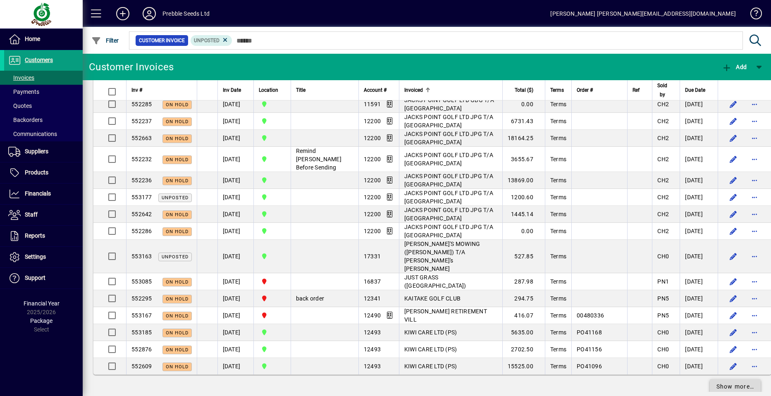
click at [720, 382] on span "Show more…" at bounding box center [735, 386] width 38 height 9
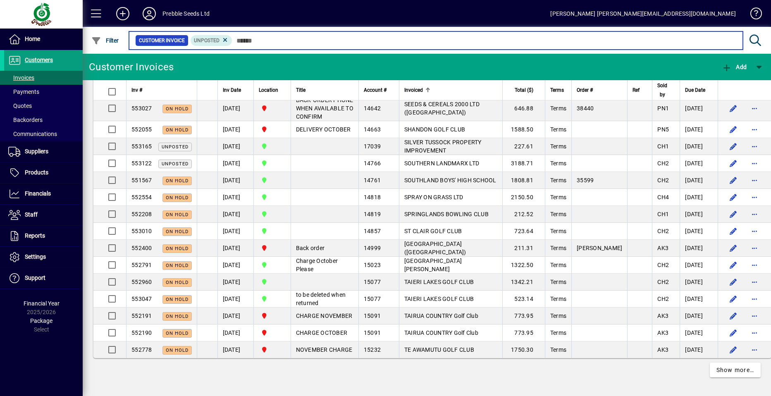
scroll to position [3365, 0]
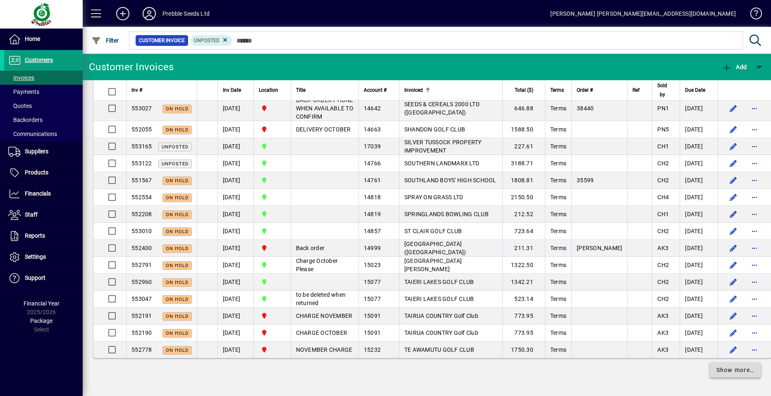
click at [722, 368] on span "Show more…" at bounding box center [735, 370] width 38 height 9
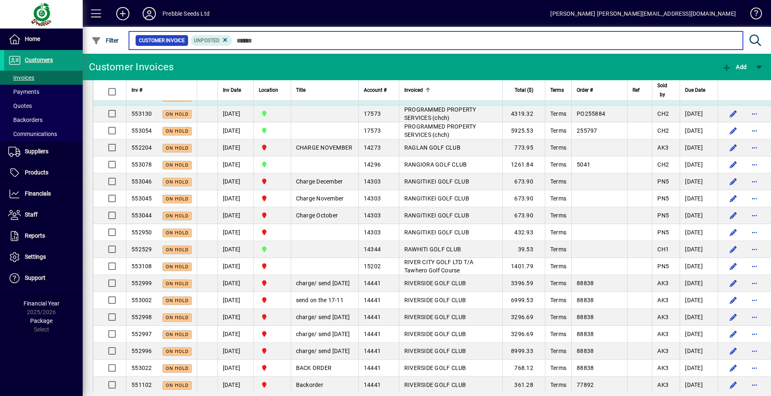
scroll to position [2930, 0]
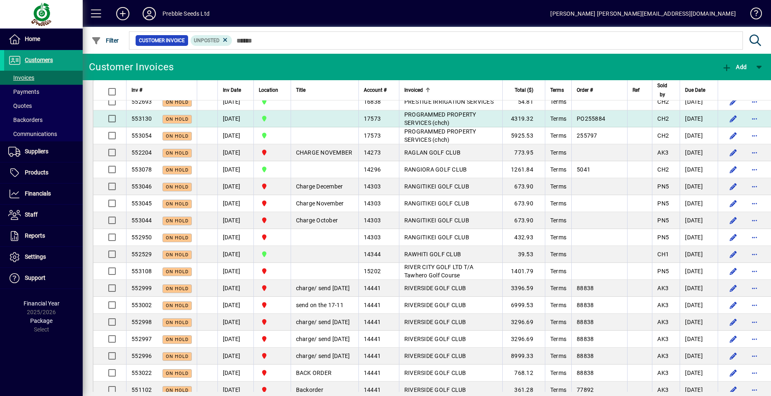
click at [422, 126] on span "PROGRAMMED PROPERTY SERVICES (chch)" at bounding box center [440, 118] width 72 height 15
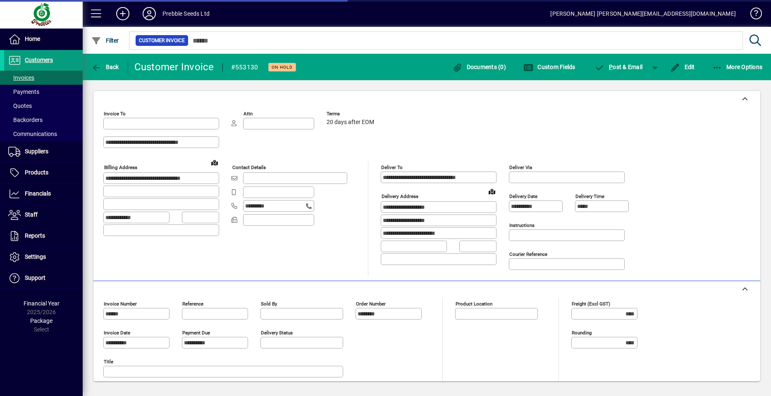
type input "**********"
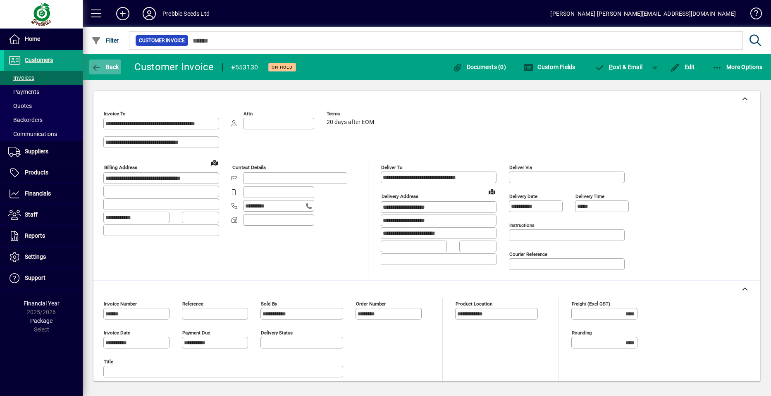
click at [107, 67] on span "Back" at bounding box center [105, 67] width 28 height 7
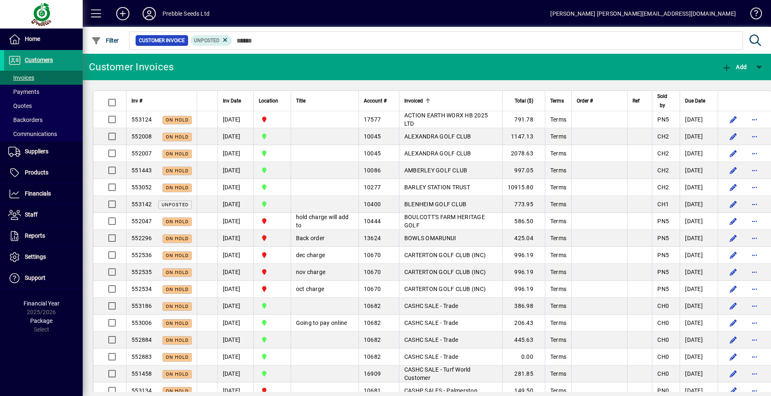
click at [72, 60] on span at bounding box center [43, 60] width 79 height 20
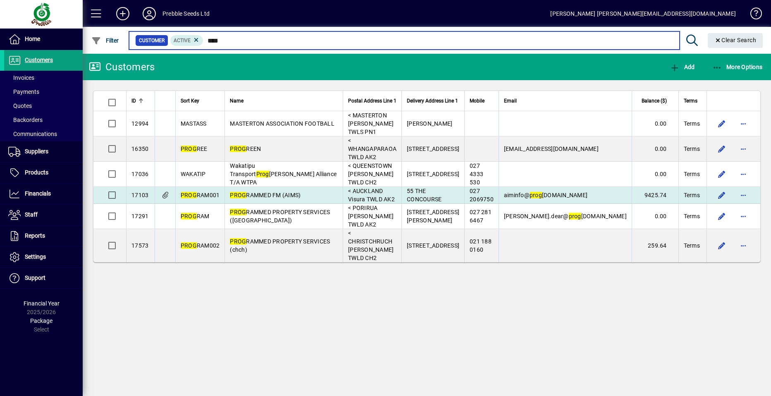
type input "****"
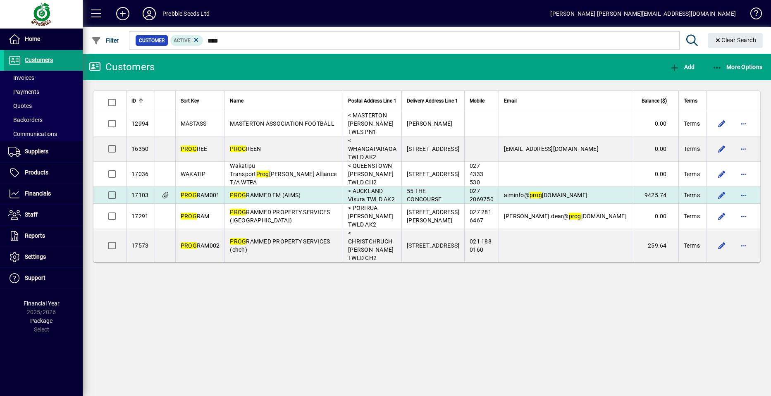
click at [260, 192] on span "PROG RAMMED FM (AIMS)" at bounding box center [265, 195] width 71 height 7
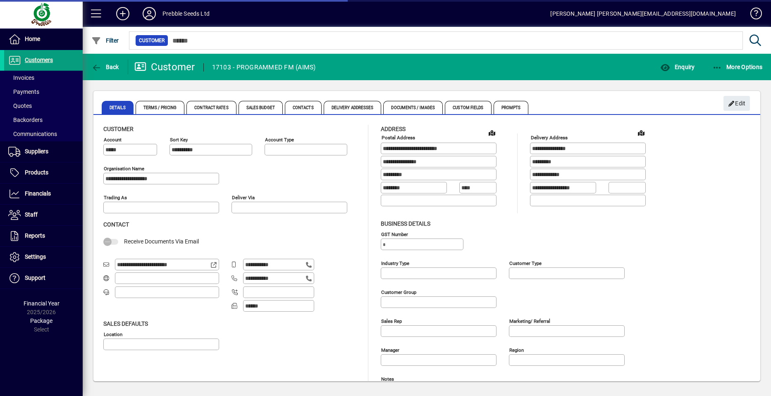
type input "**********"
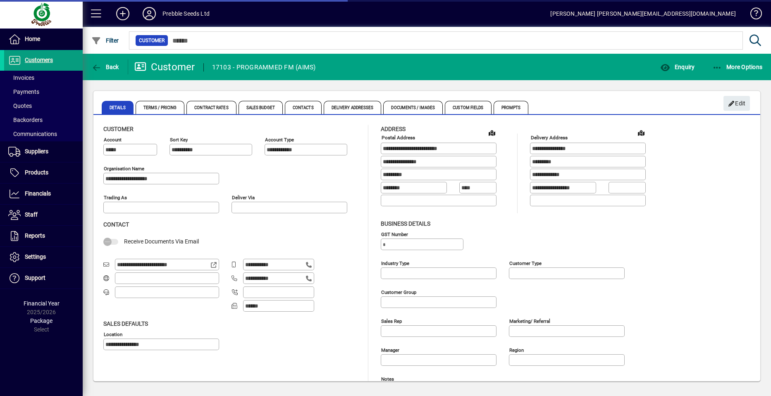
type input "**********"
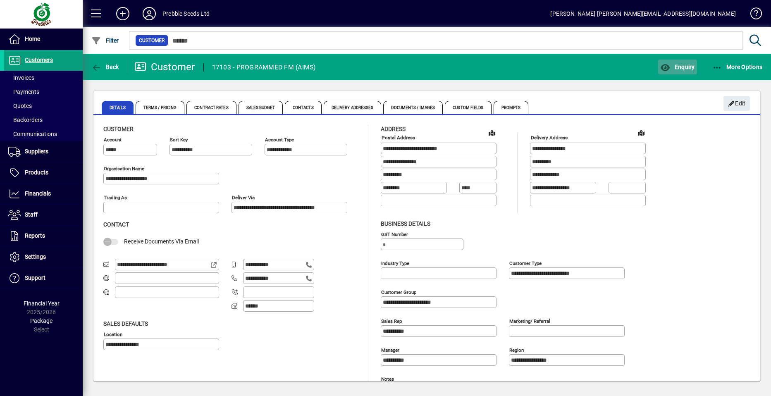
click at [683, 65] on span "Enquiry" at bounding box center [677, 67] width 34 height 7
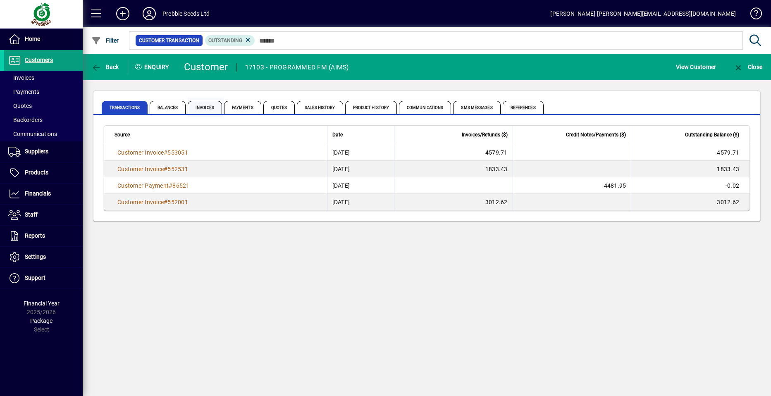
click at [201, 110] on span "Invoices" at bounding box center [205, 107] width 34 height 13
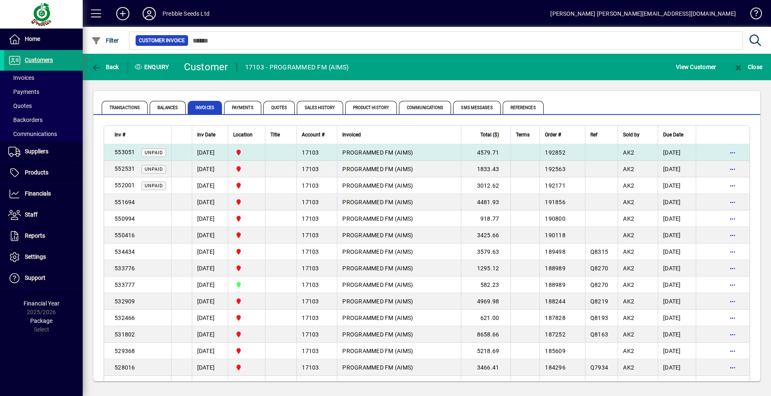
click at [371, 153] on span "PROGRAMMED FM (AIMS)" at bounding box center [377, 152] width 71 height 7
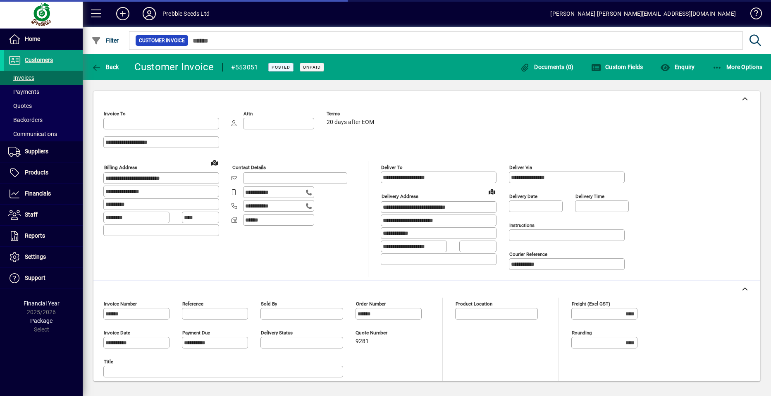
type input "**********"
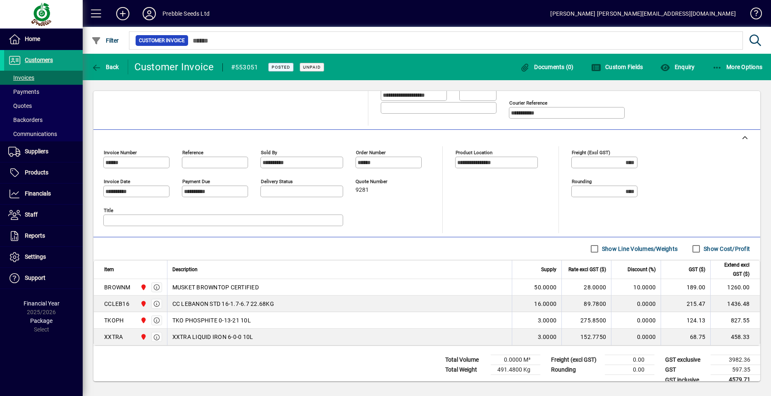
scroll to position [162, 0]
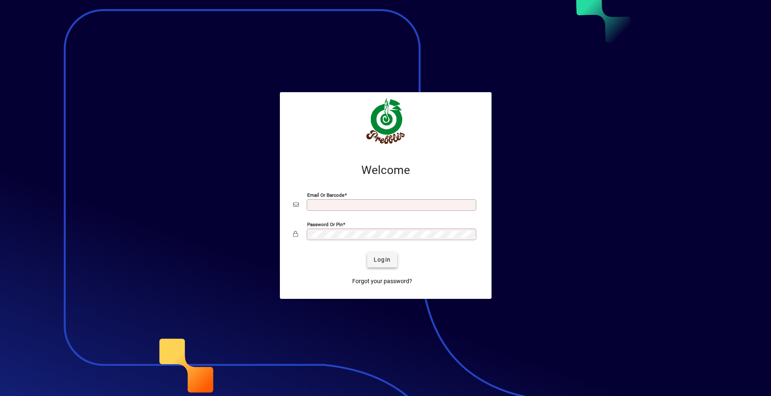
type input "**********"
click at [389, 260] on span "Login" at bounding box center [382, 259] width 17 height 9
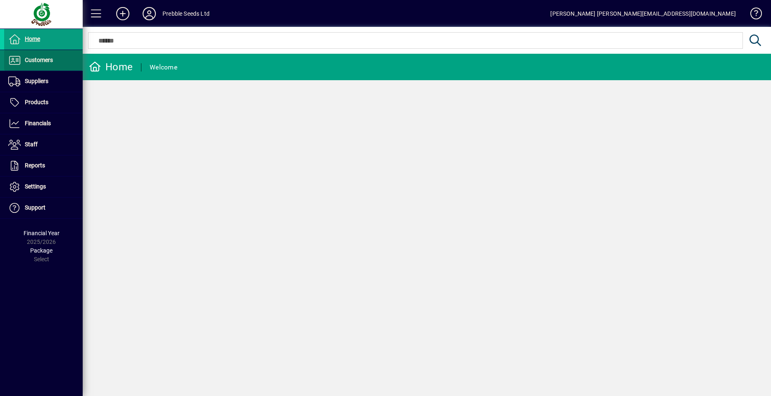
click at [35, 60] on span "Customers" at bounding box center [39, 60] width 28 height 7
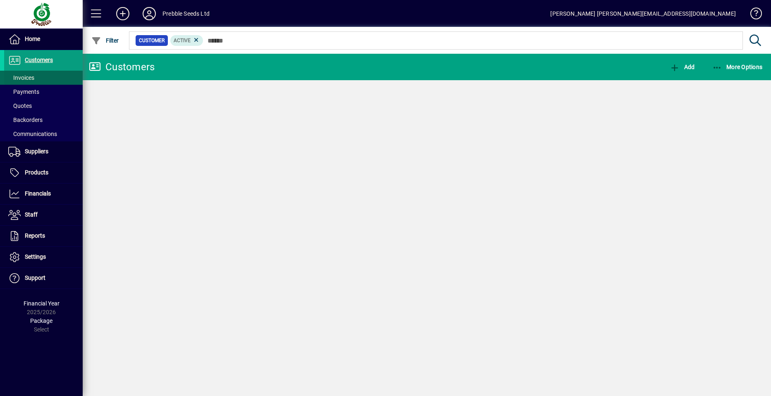
click at [39, 78] on span at bounding box center [43, 78] width 79 height 20
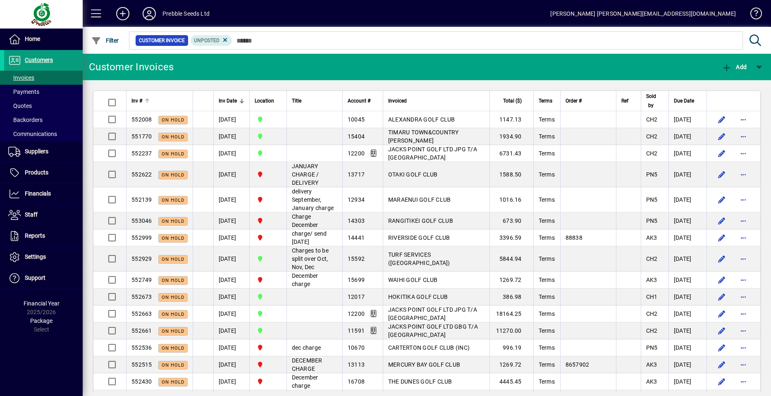
click at [137, 100] on span "Inv #" at bounding box center [136, 100] width 11 height 9
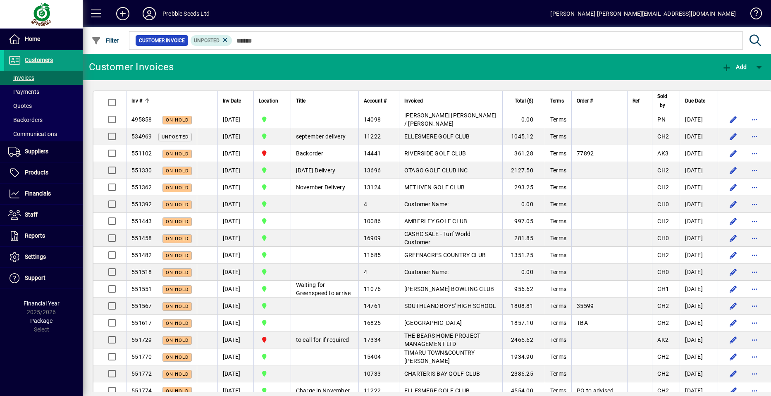
click at [137, 100] on span "Inv #" at bounding box center [136, 100] width 11 height 9
